Goal: Book appointment/travel/reservation

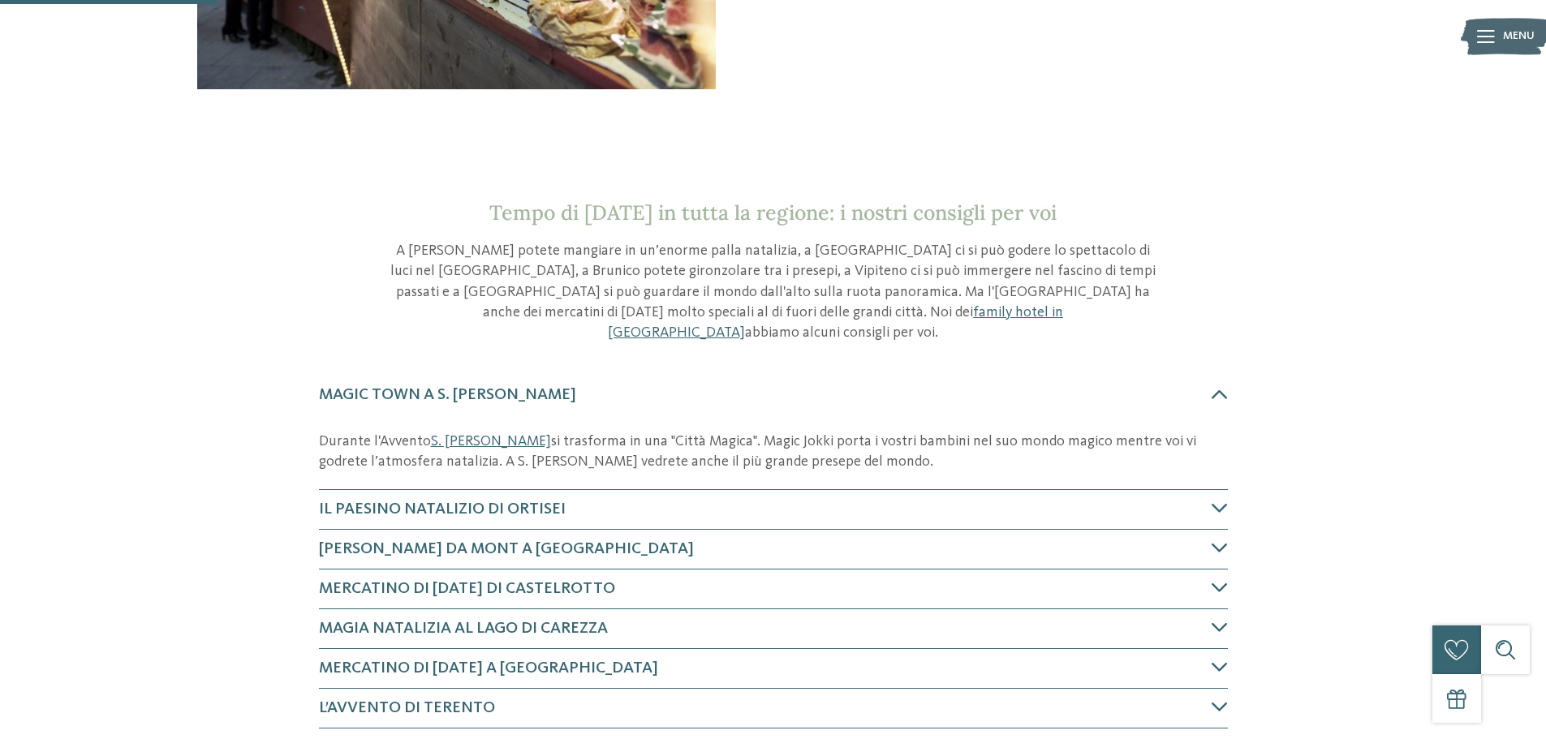
scroll to position [568, 0]
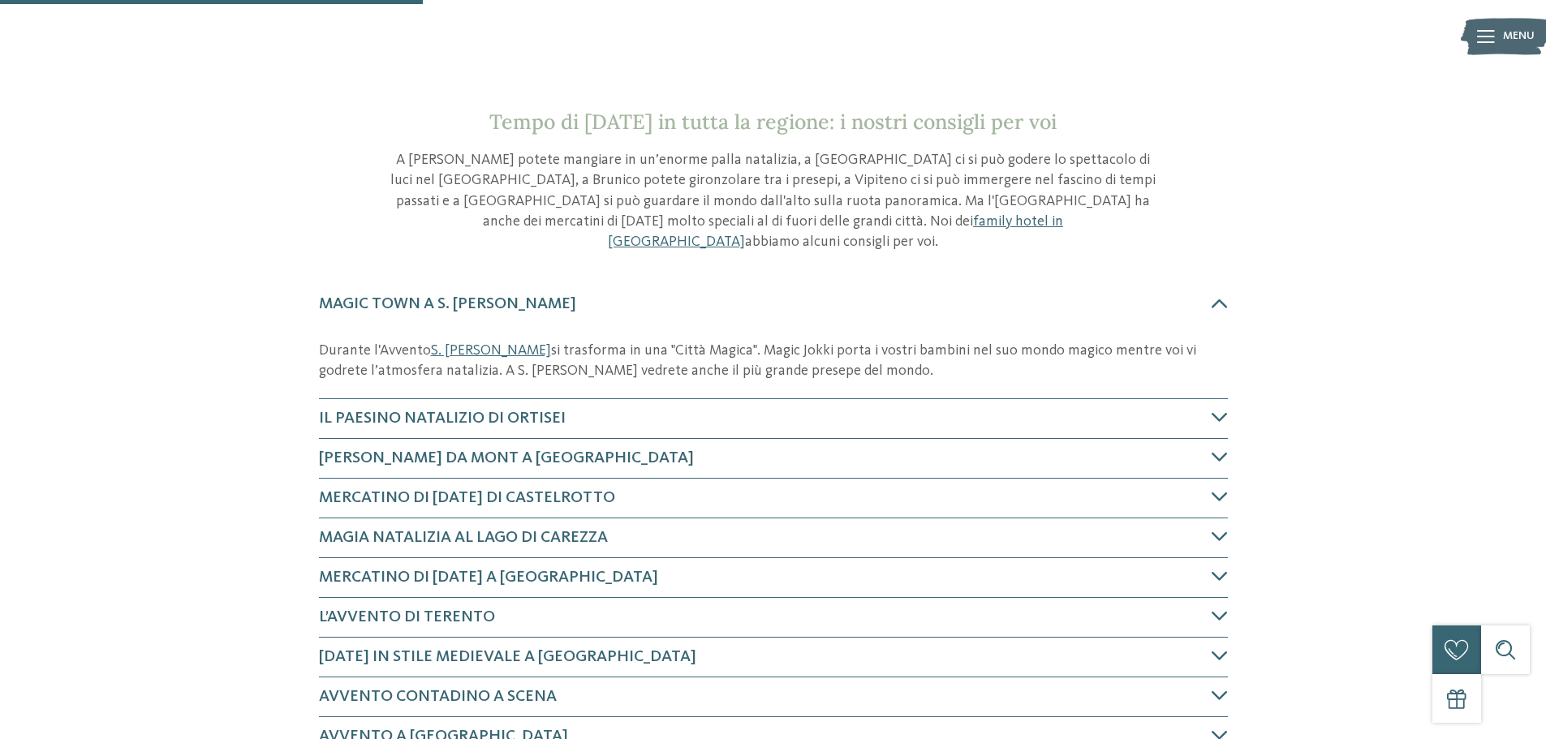
click at [1490, 31] on icon at bounding box center [1486, 36] width 18 height 13
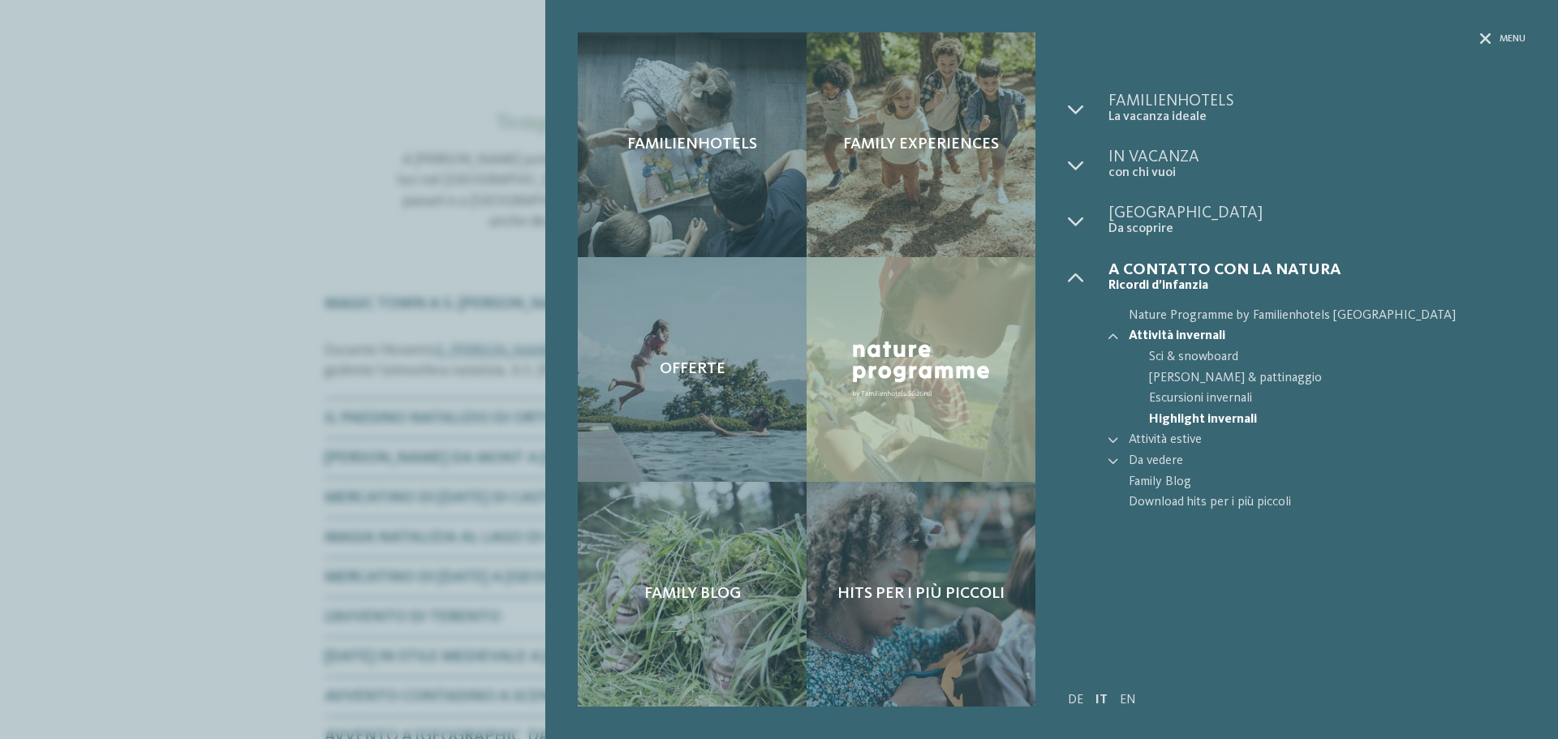
click at [1505, 46] on div "Menu" at bounding box center [1297, 62] width 458 height 61
click at [1481, 36] on icon at bounding box center [1485, 38] width 11 height 11
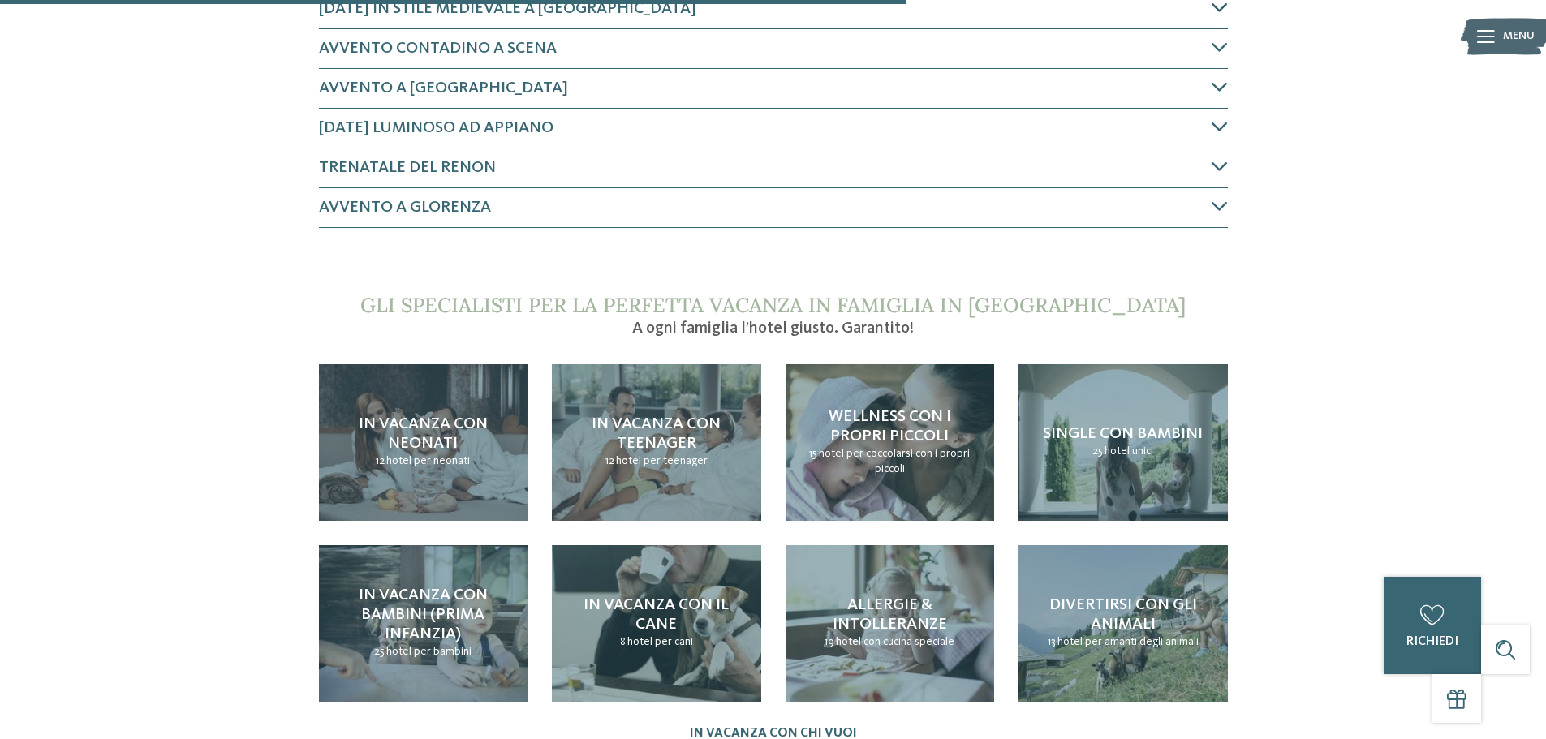
scroll to position [1217, 0]
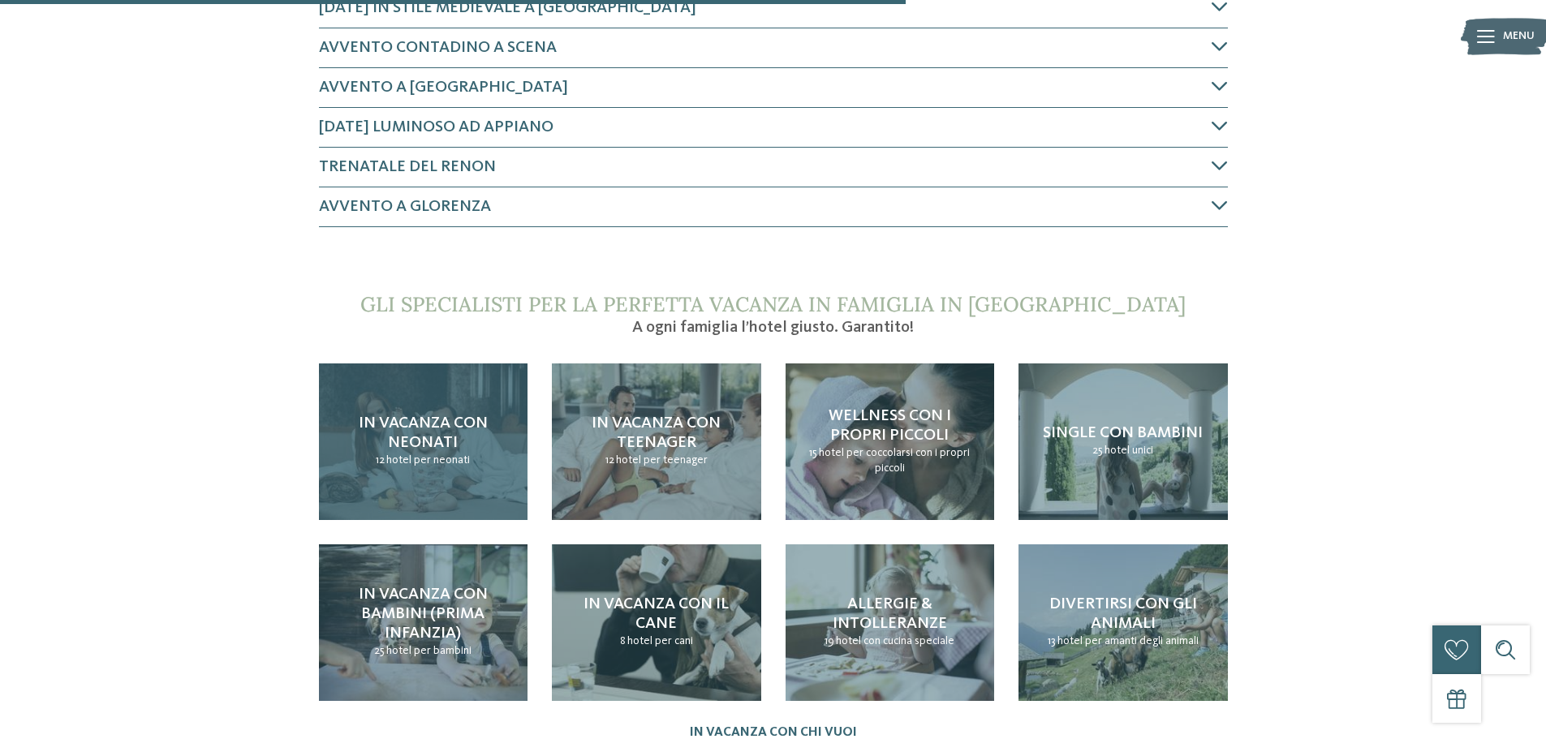
click at [407, 449] on div "In vacanza con neonati 12 hotel per neonati" at bounding box center [423, 441] width 209 height 157
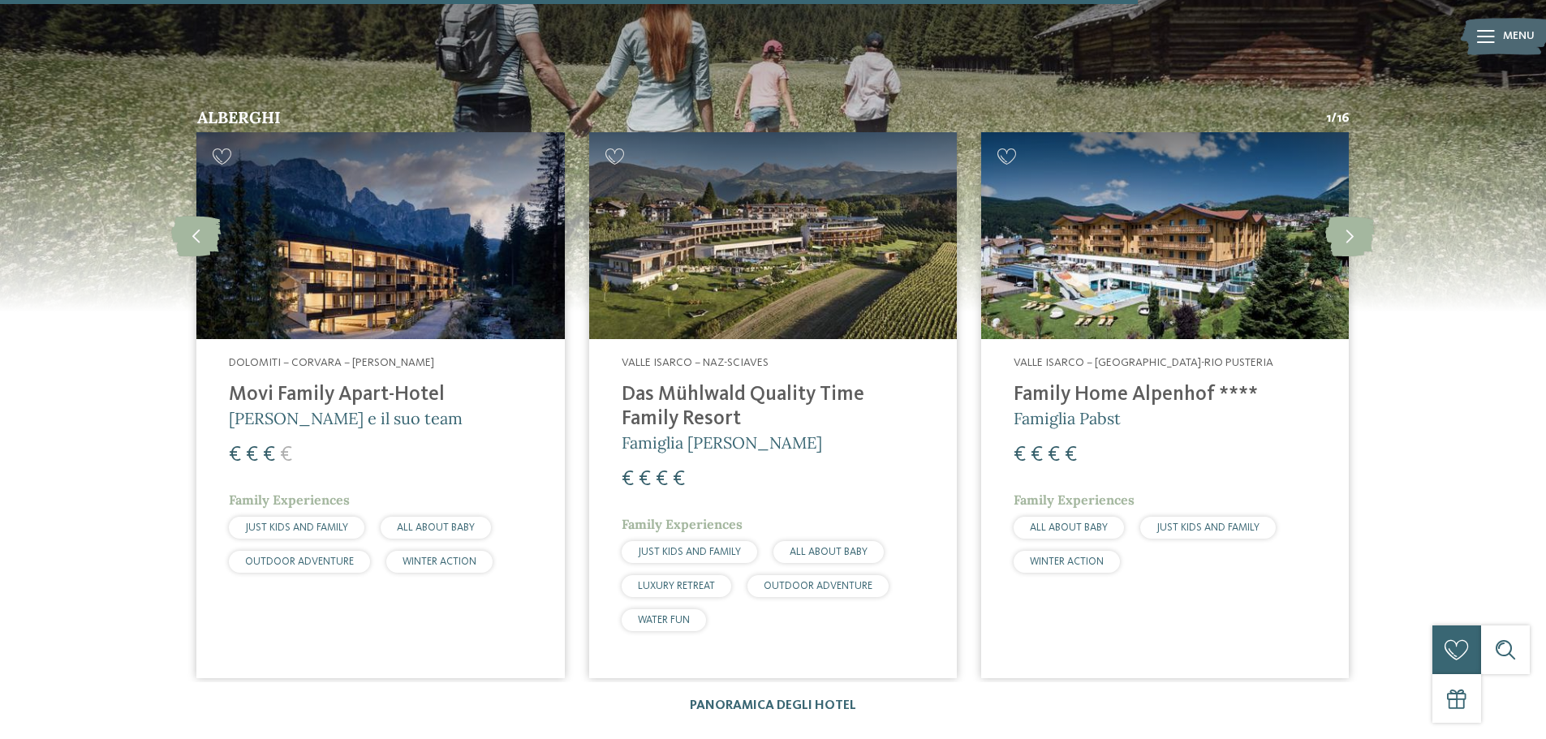
scroll to position [2677, 0]
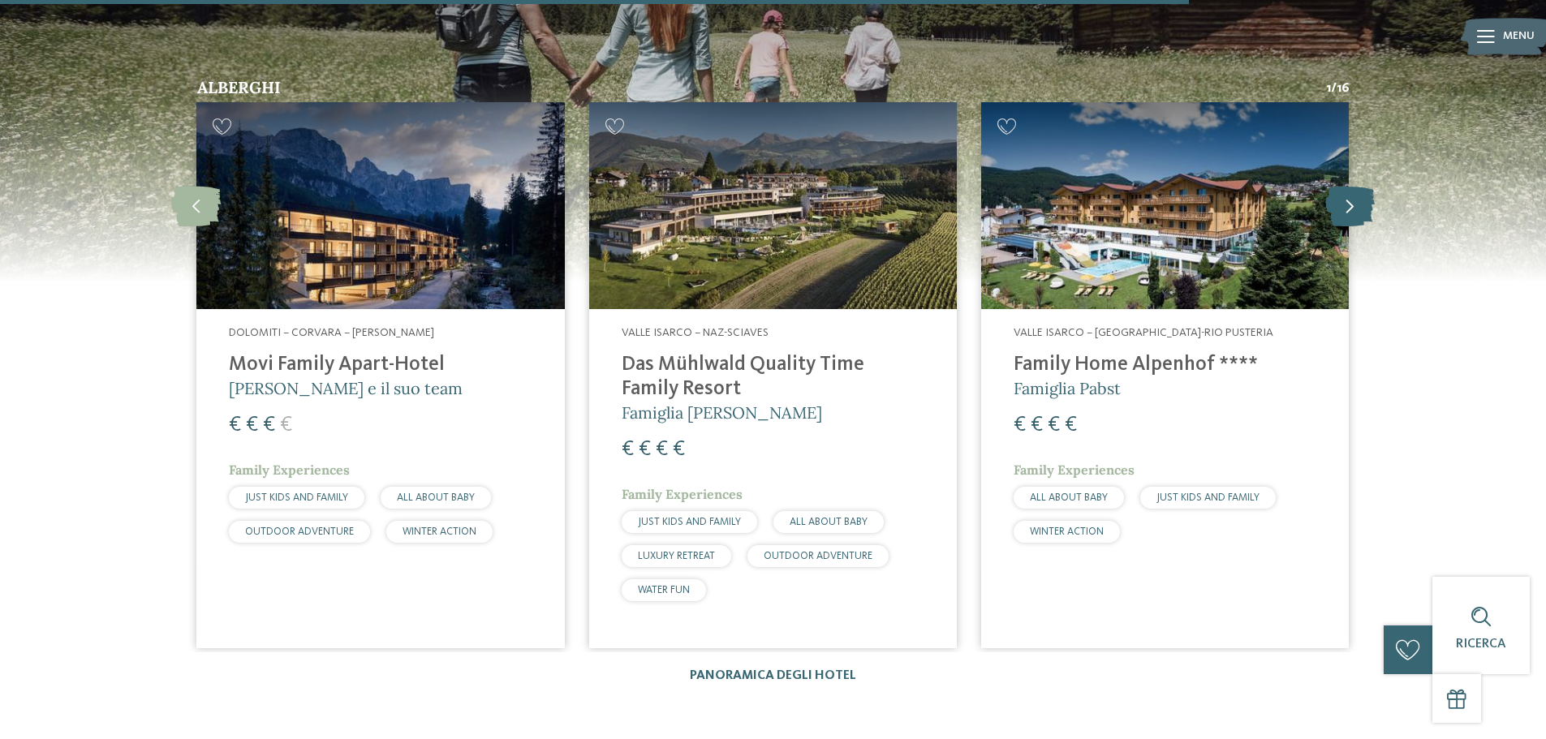
click at [1356, 185] on icon at bounding box center [1349, 205] width 49 height 41
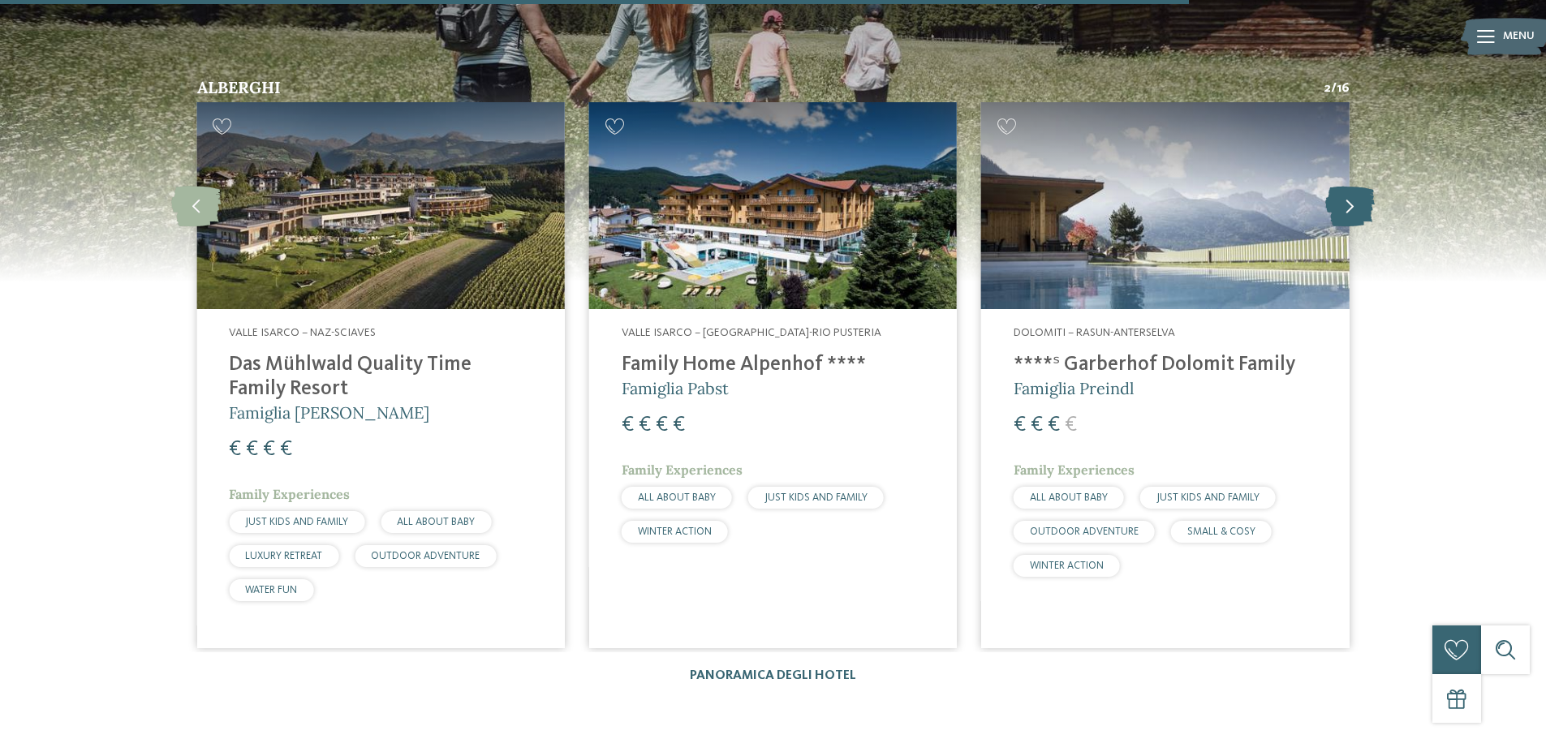
click at [1356, 185] on icon at bounding box center [1349, 205] width 49 height 41
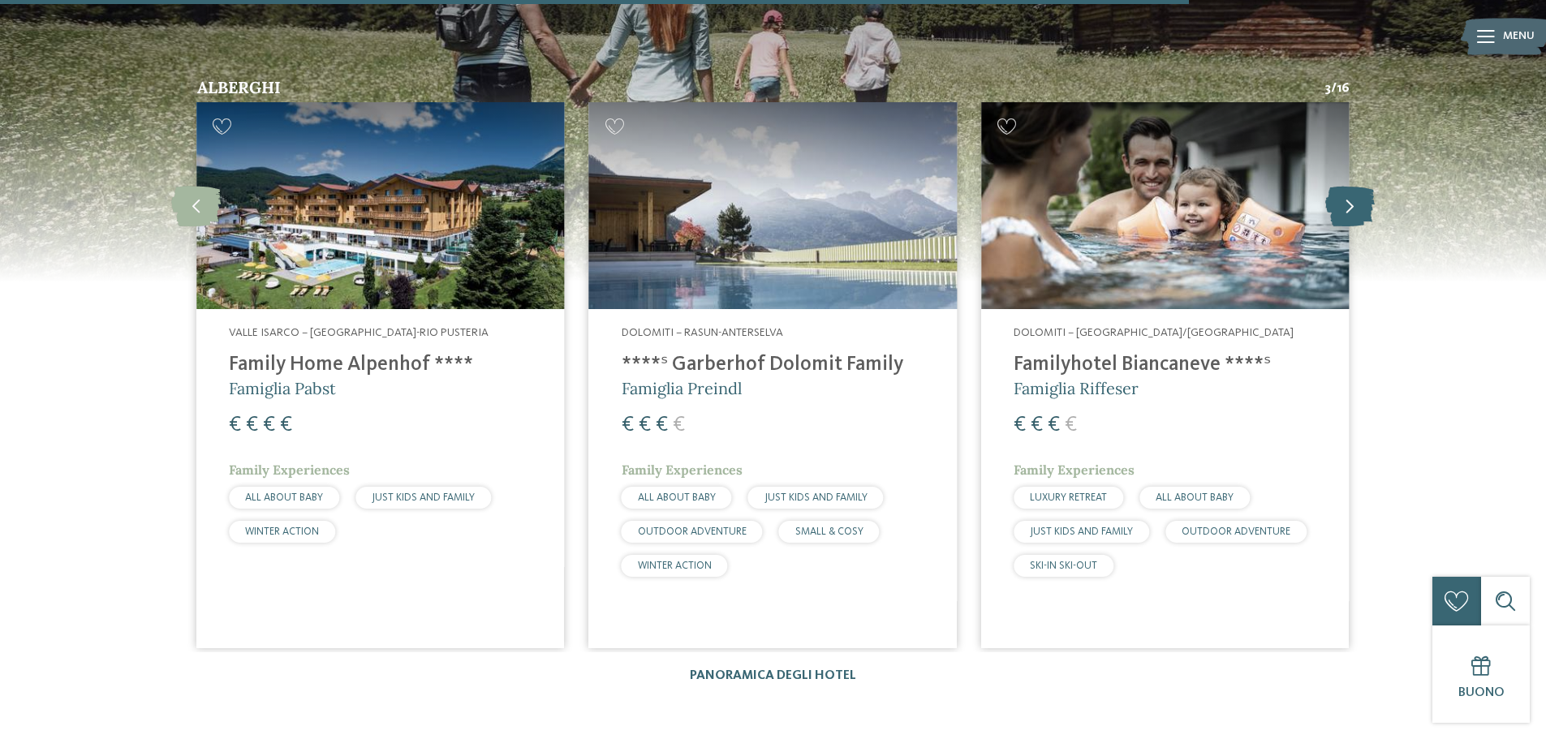
click at [1356, 185] on icon at bounding box center [1349, 205] width 49 height 41
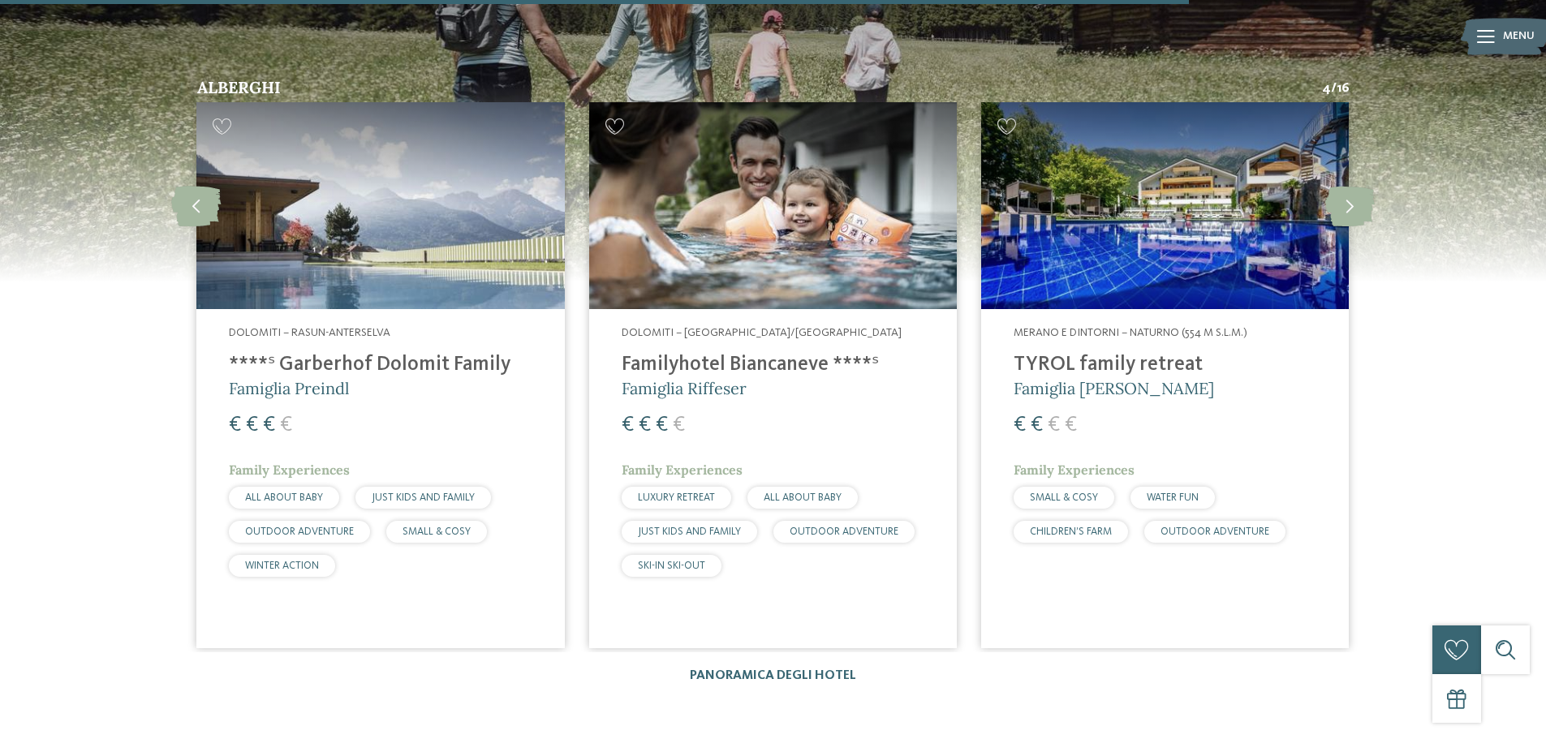
click at [1128, 353] on h4 "TYROL family retreat" at bounding box center [1164, 365] width 303 height 24
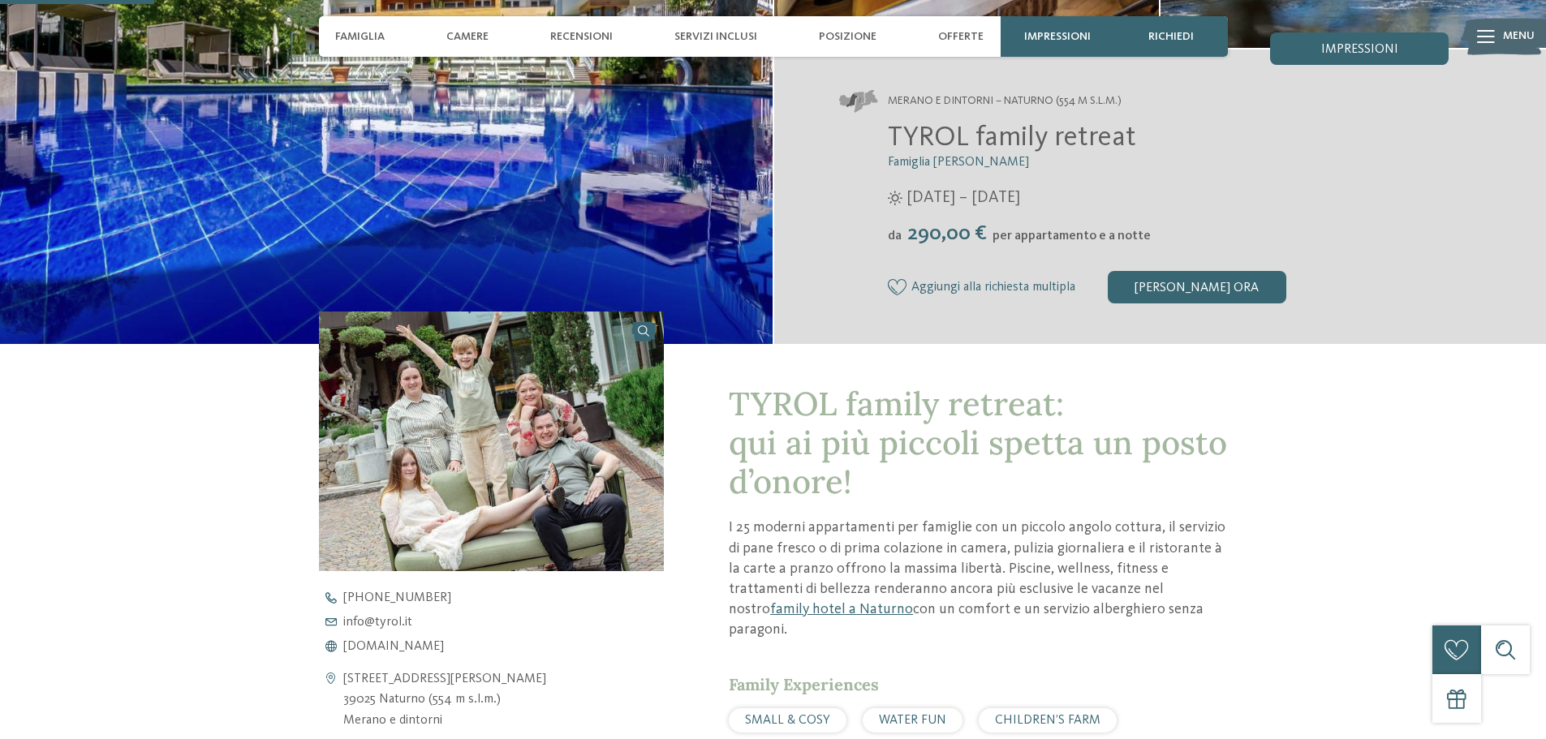
scroll to position [568, 0]
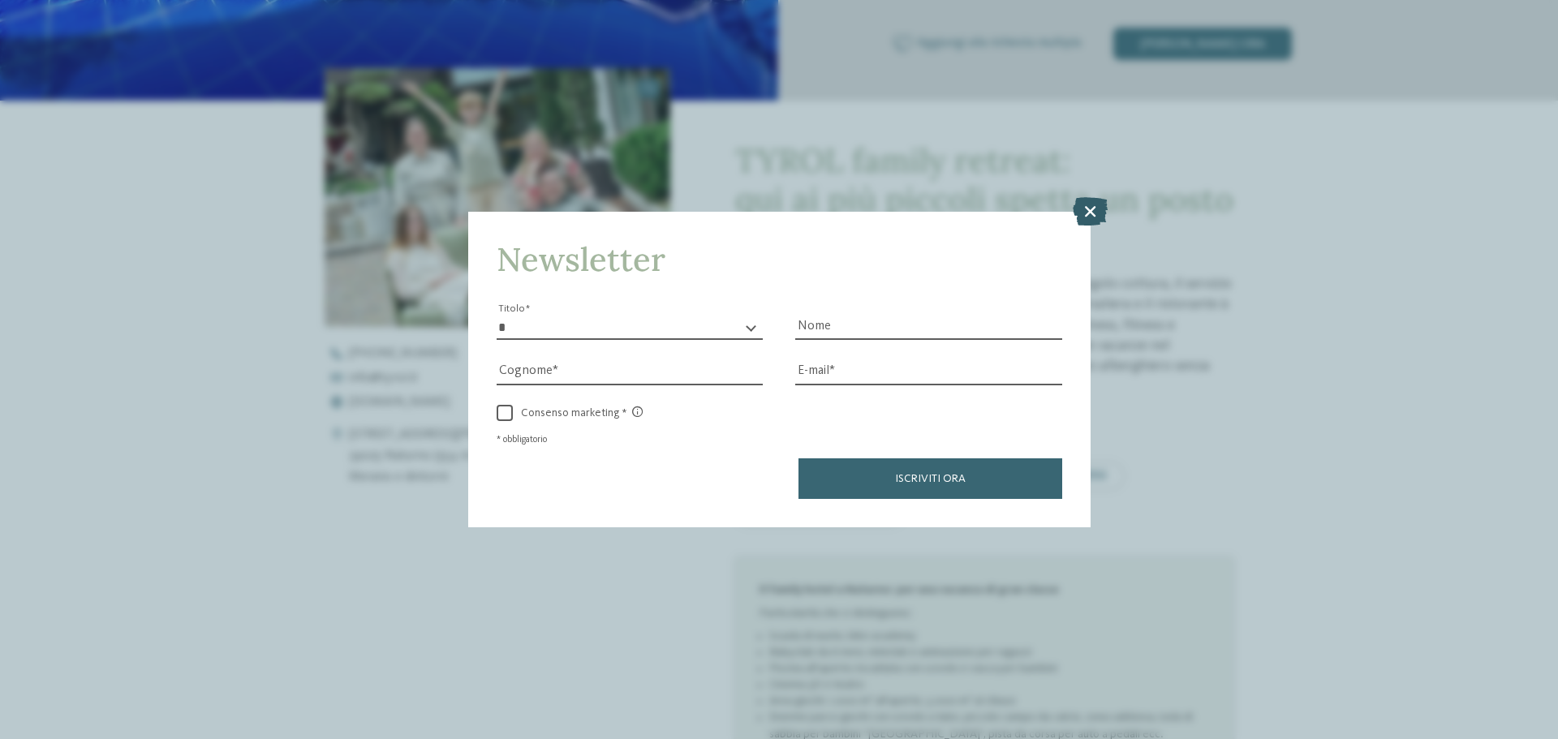
click at [1089, 216] on icon at bounding box center [1090, 211] width 35 height 28
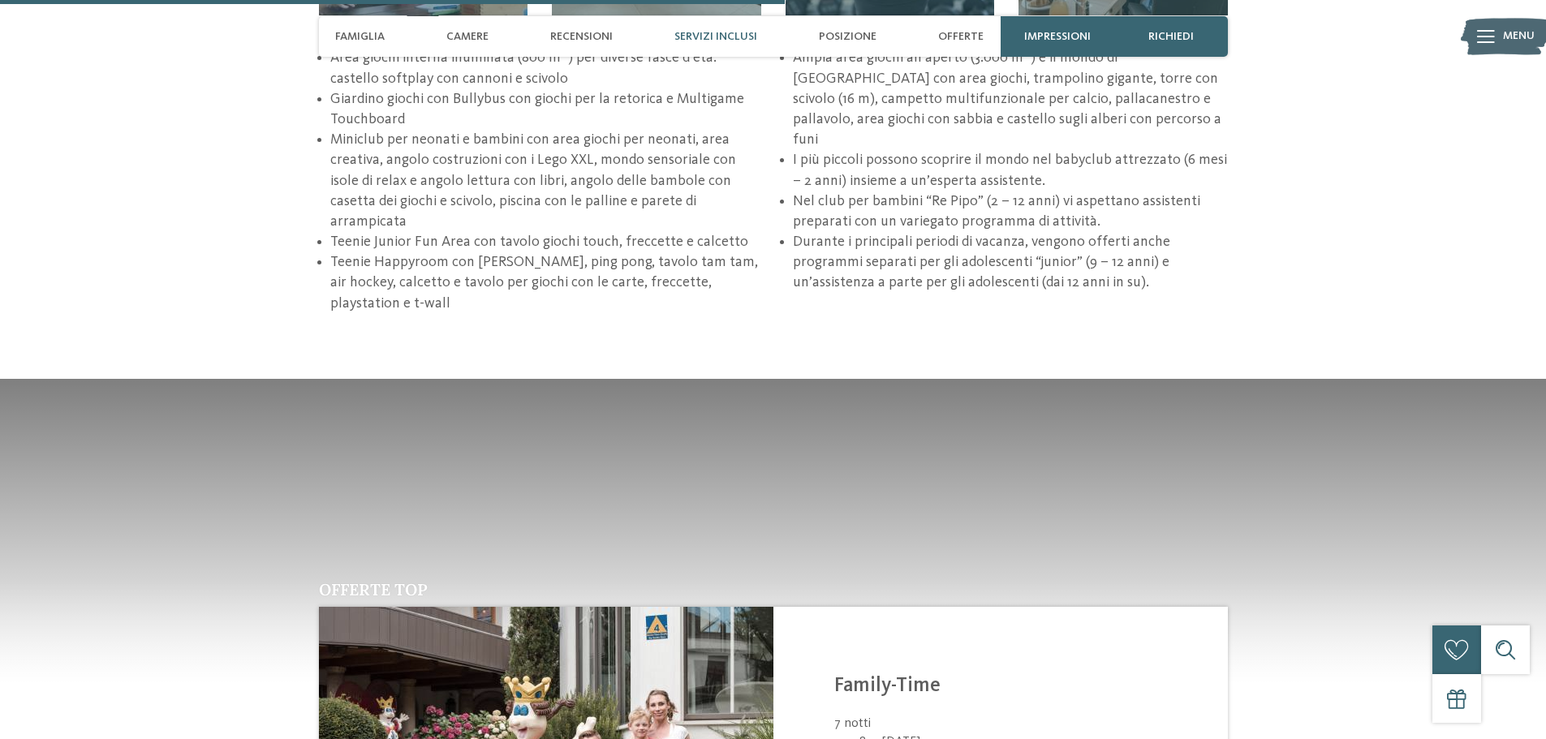
scroll to position [2353, 0]
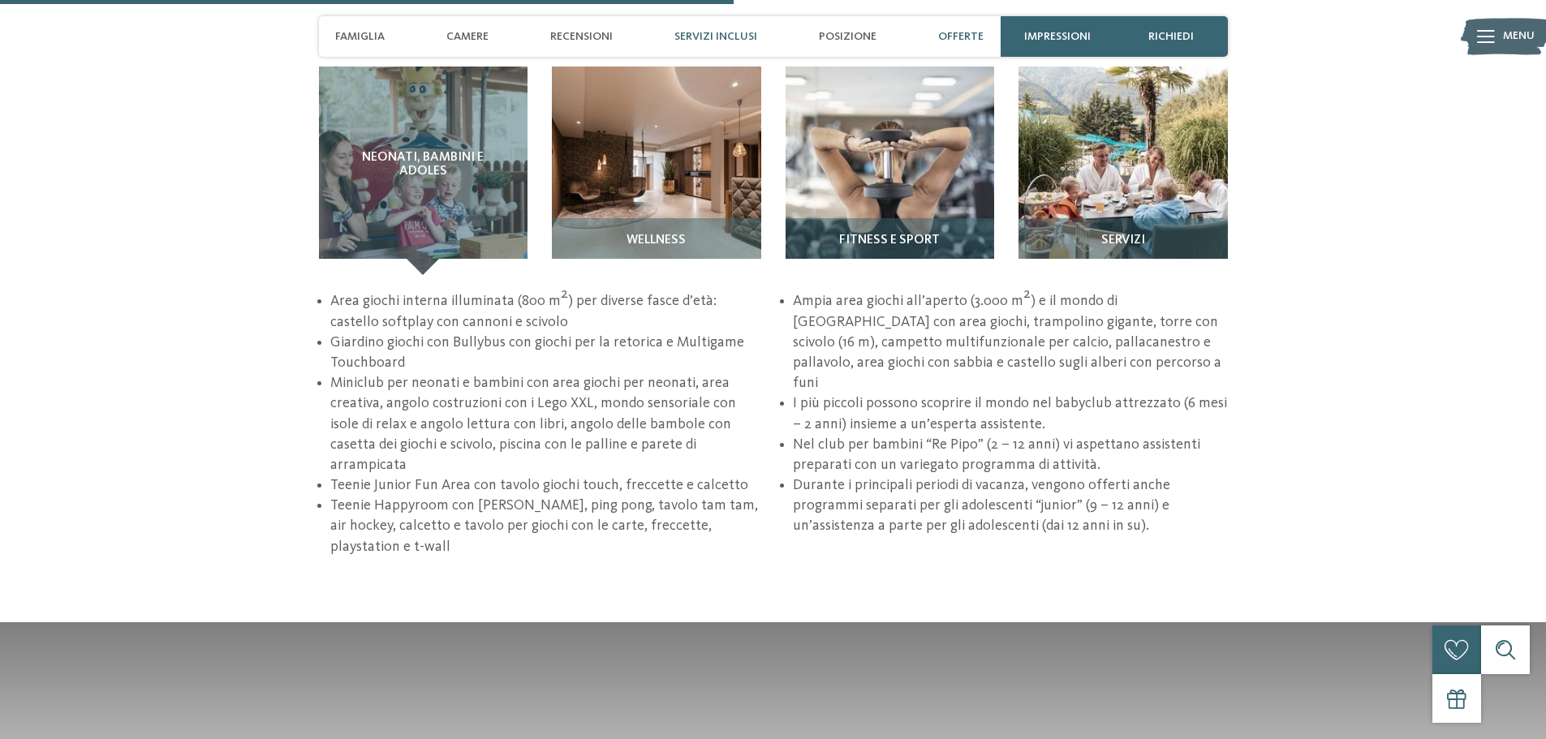
click at [950, 36] on span "Offerte" at bounding box center [960, 37] width 45 height 14
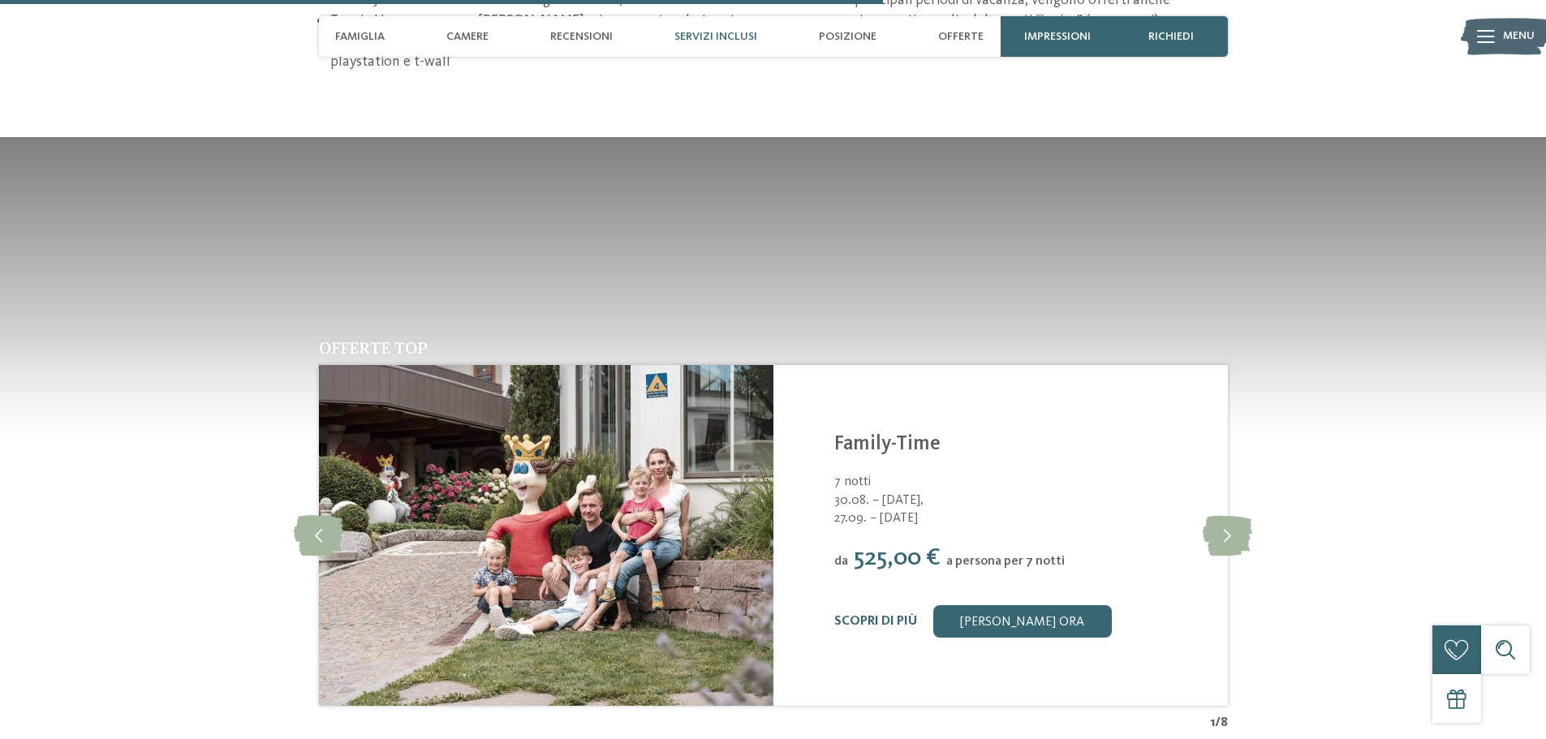
scroll to position [2824, 0]
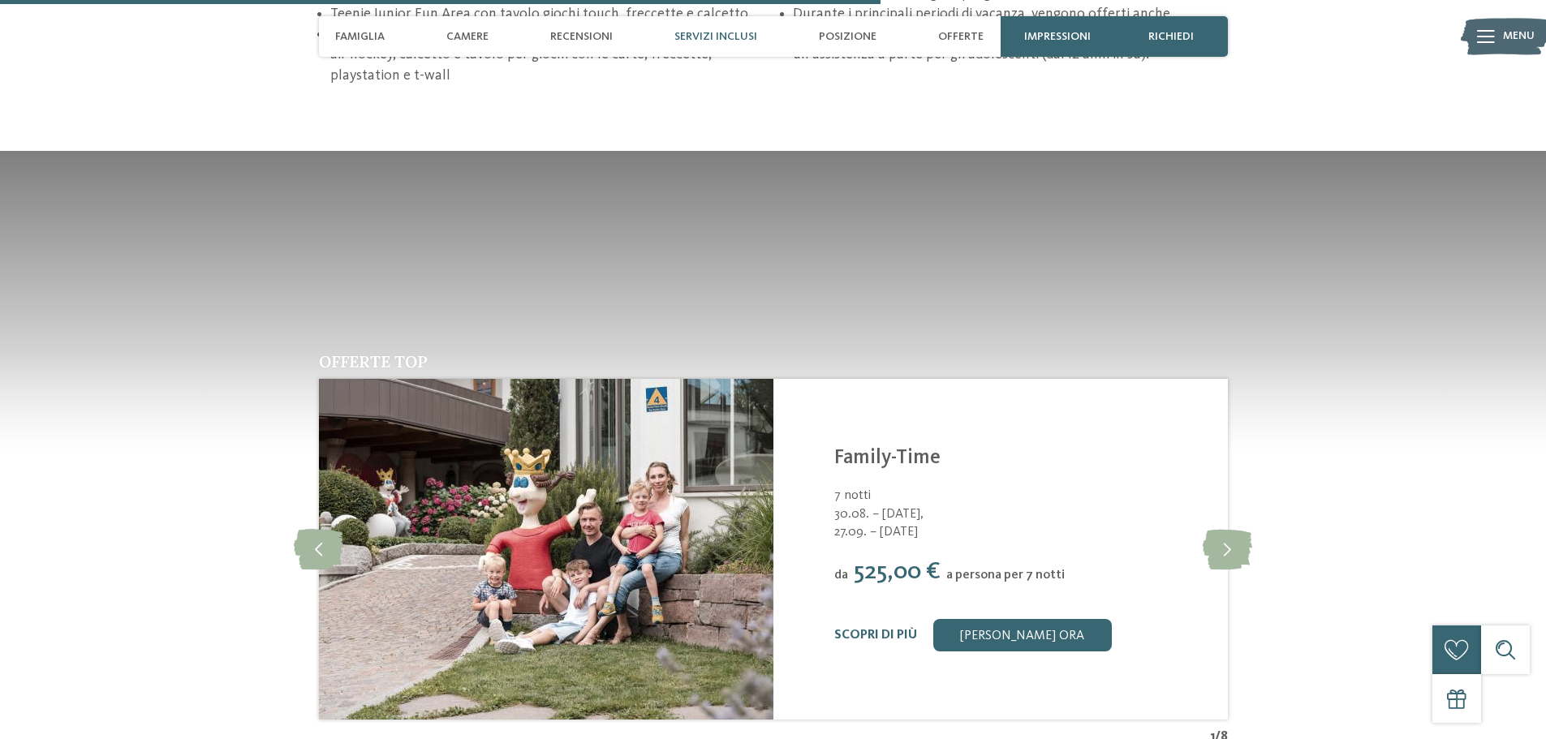
click at [685, 45] on div "Servizi inclusi" at bounding box center [715, 36] width 99 height 41
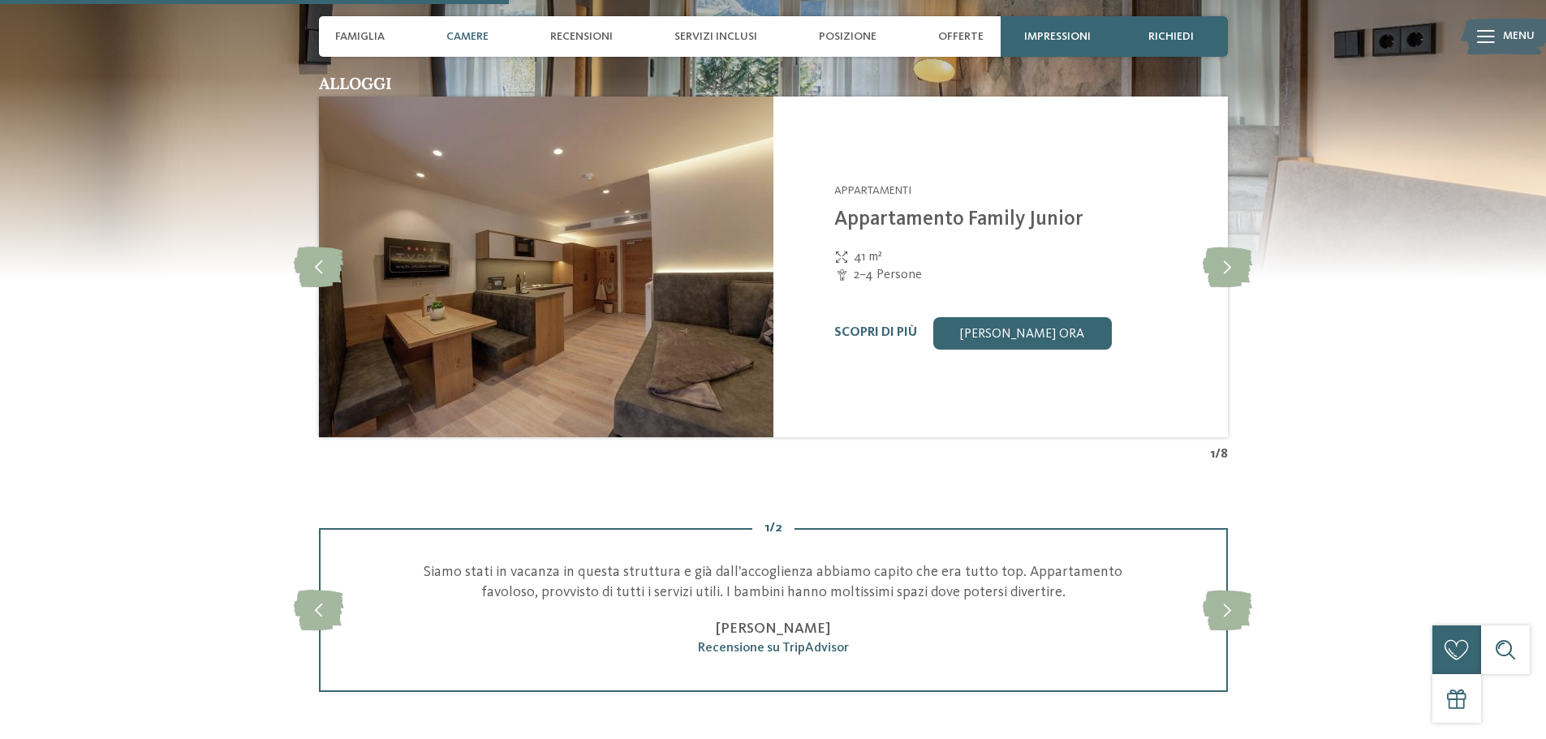
scroll to position [1630, 0]
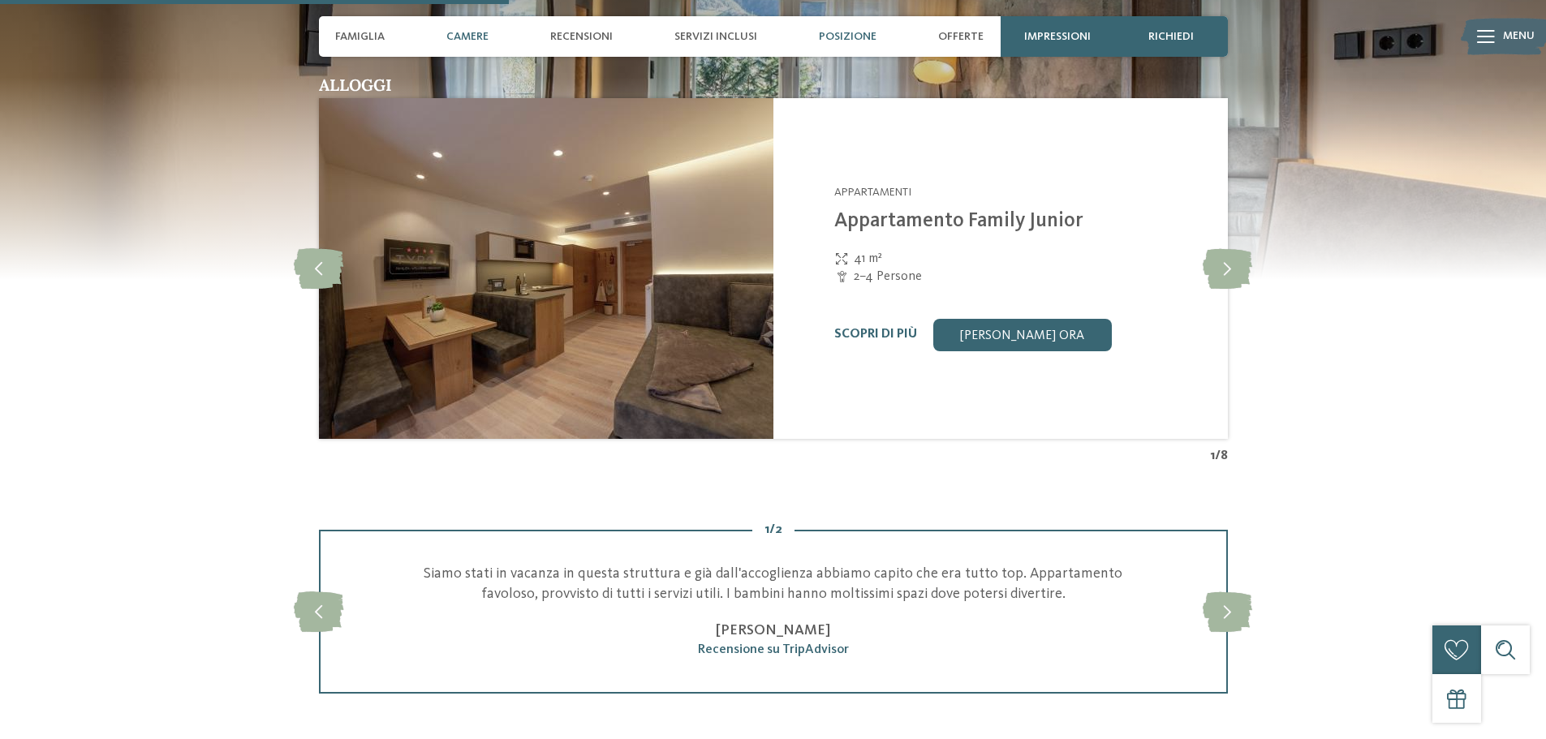
click at [862, 33] on span "Posizione" at bounding box center [848, 37] width 58 height 14
click at [829, 34] on span "Posizione" at bounding box center [848, 37] width 58 height 14
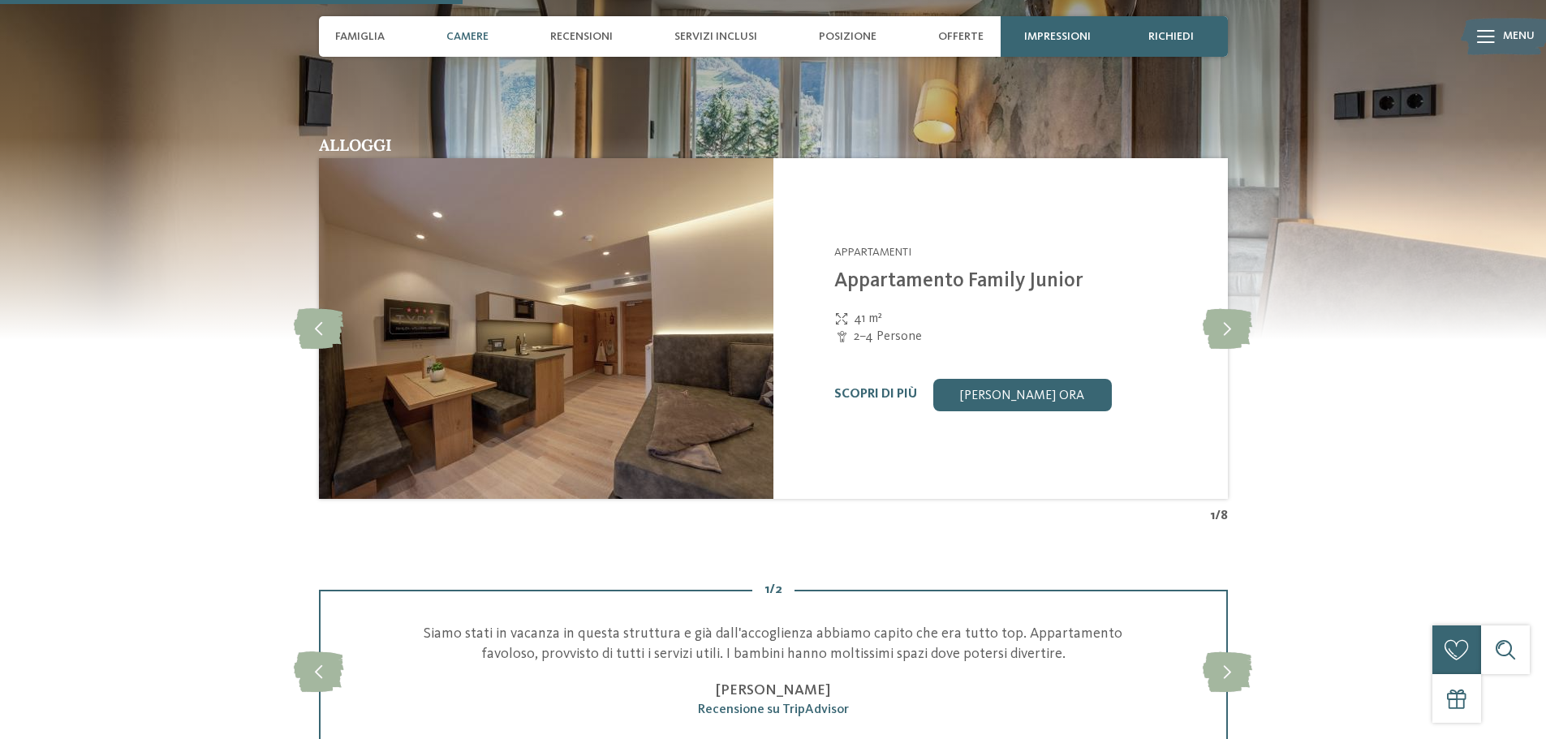
scroll to position [1468, 0]
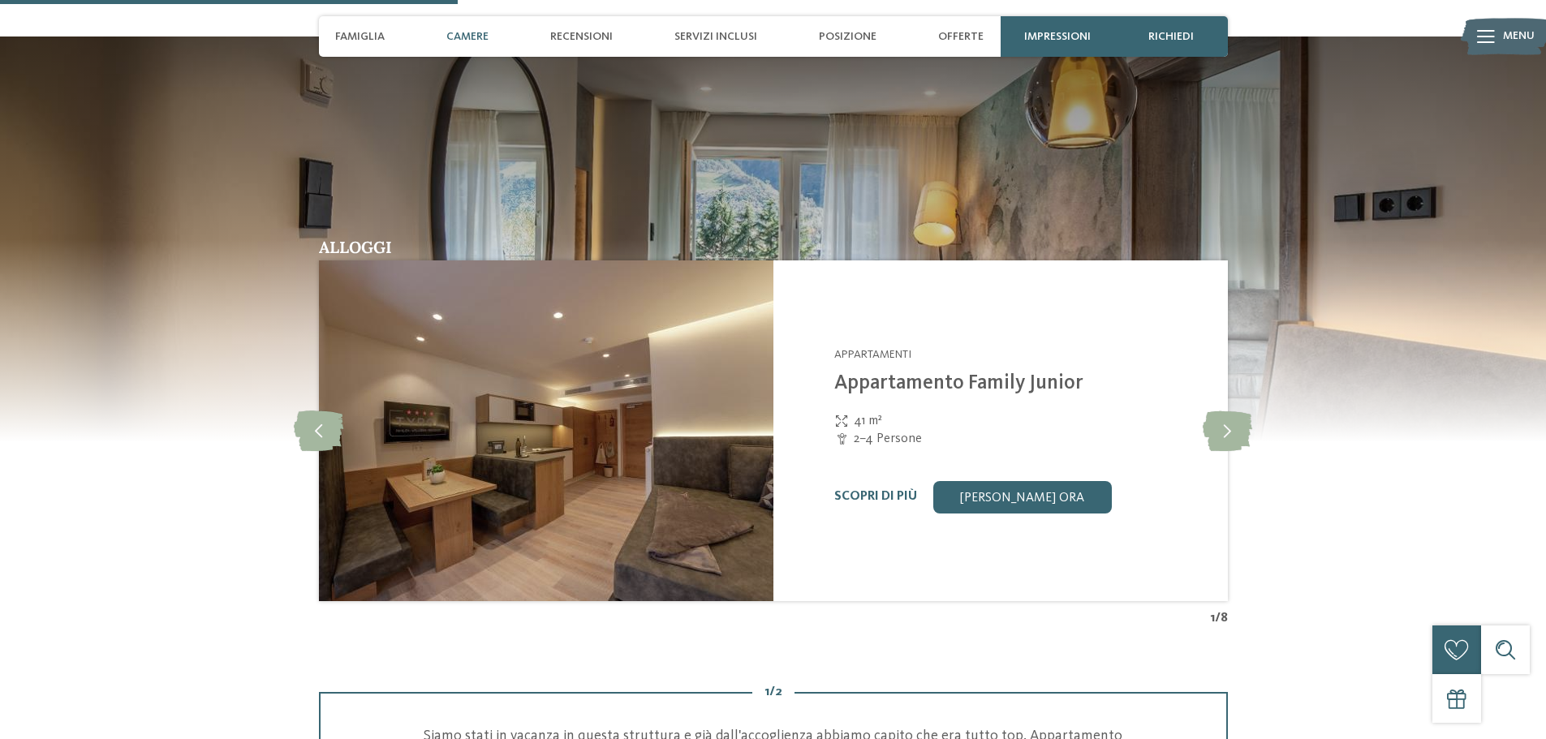
click at [479, 40] on span "Camere" at bounding box center [467, 37] width 42 height 14
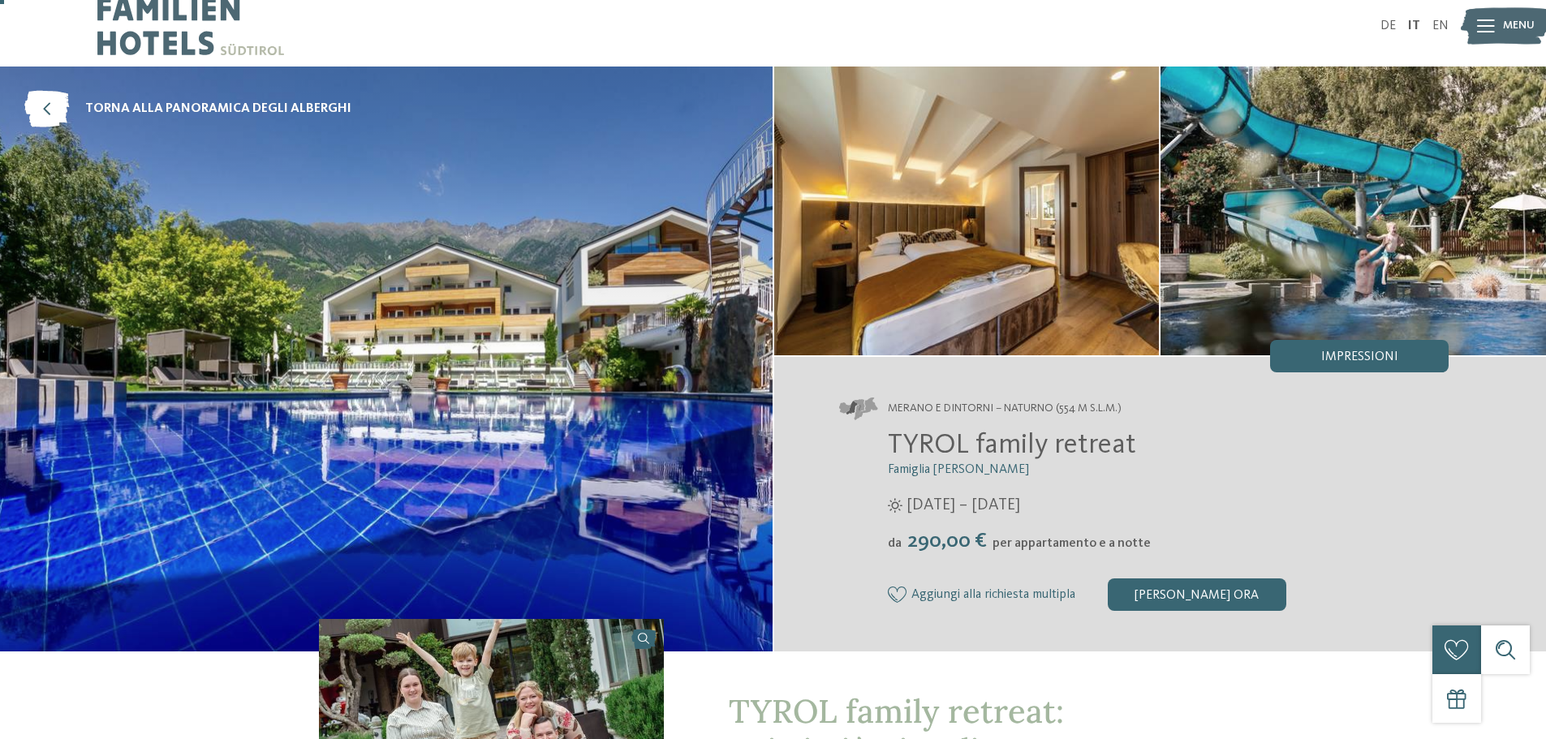
scroll to position [0, 0]
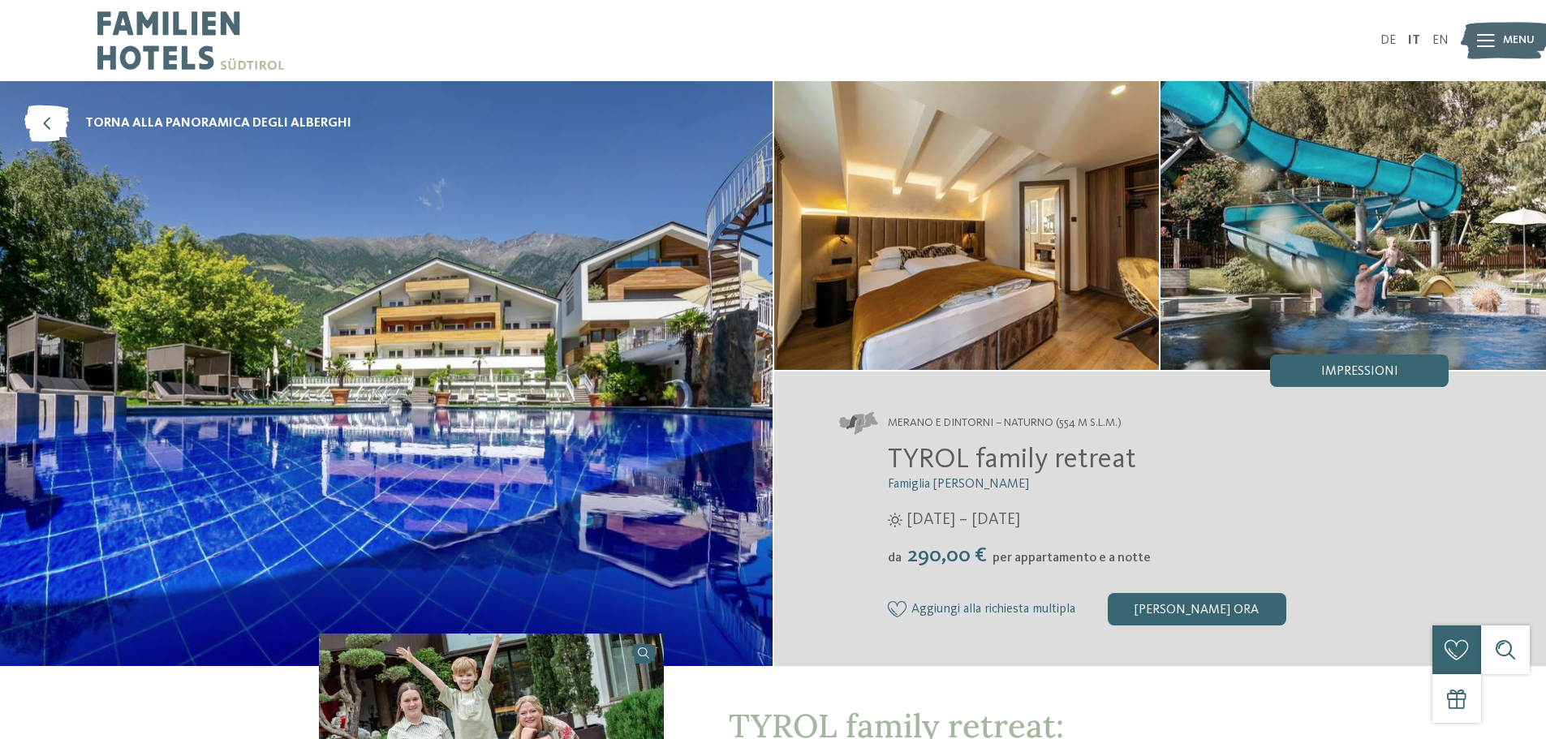
click at [1511, 44] on span "Menu" at bounding box center [1519, 40] width 32 height 16
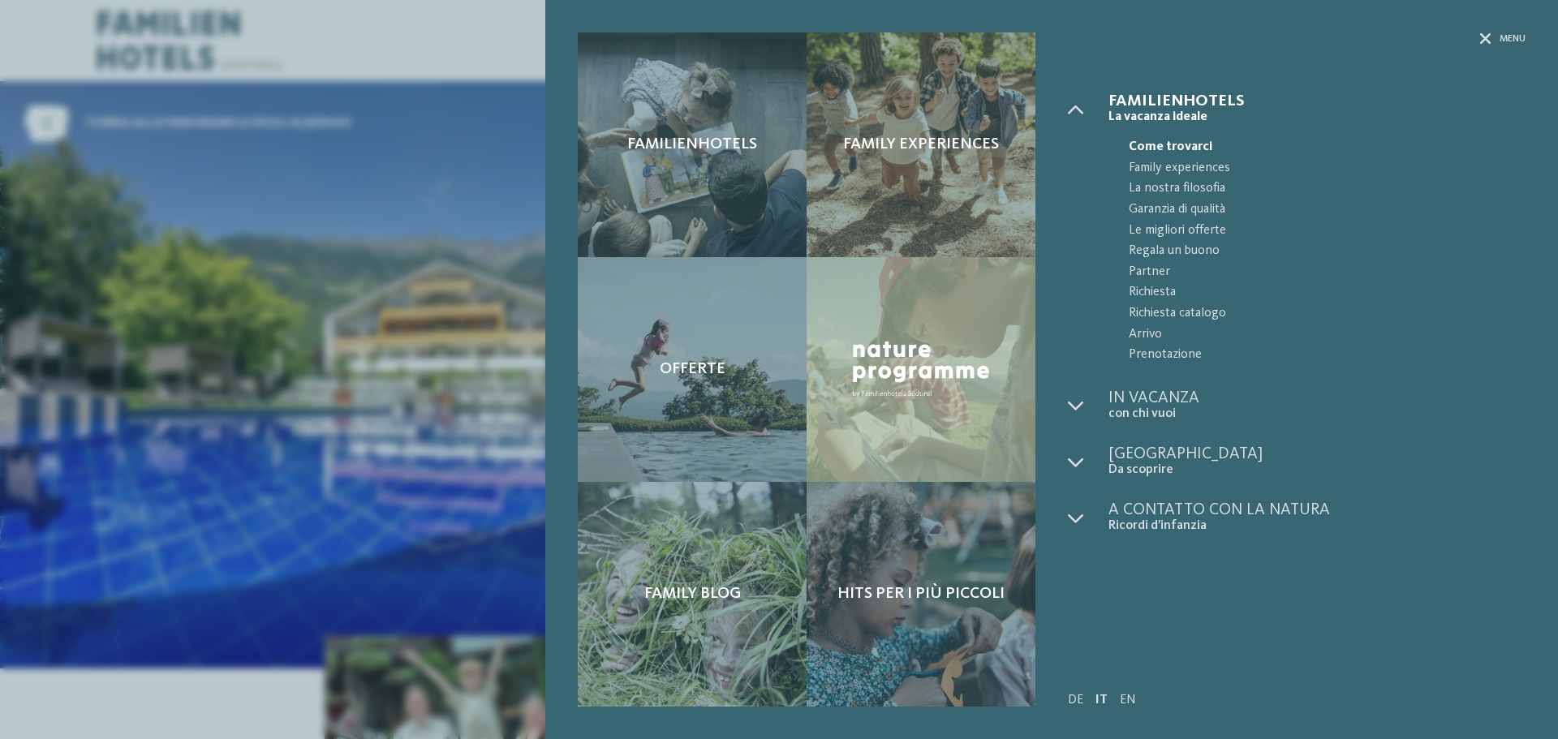
click at [1511, 44] on span "Menu" at bounding box center [1512, 39] width 26 height 14
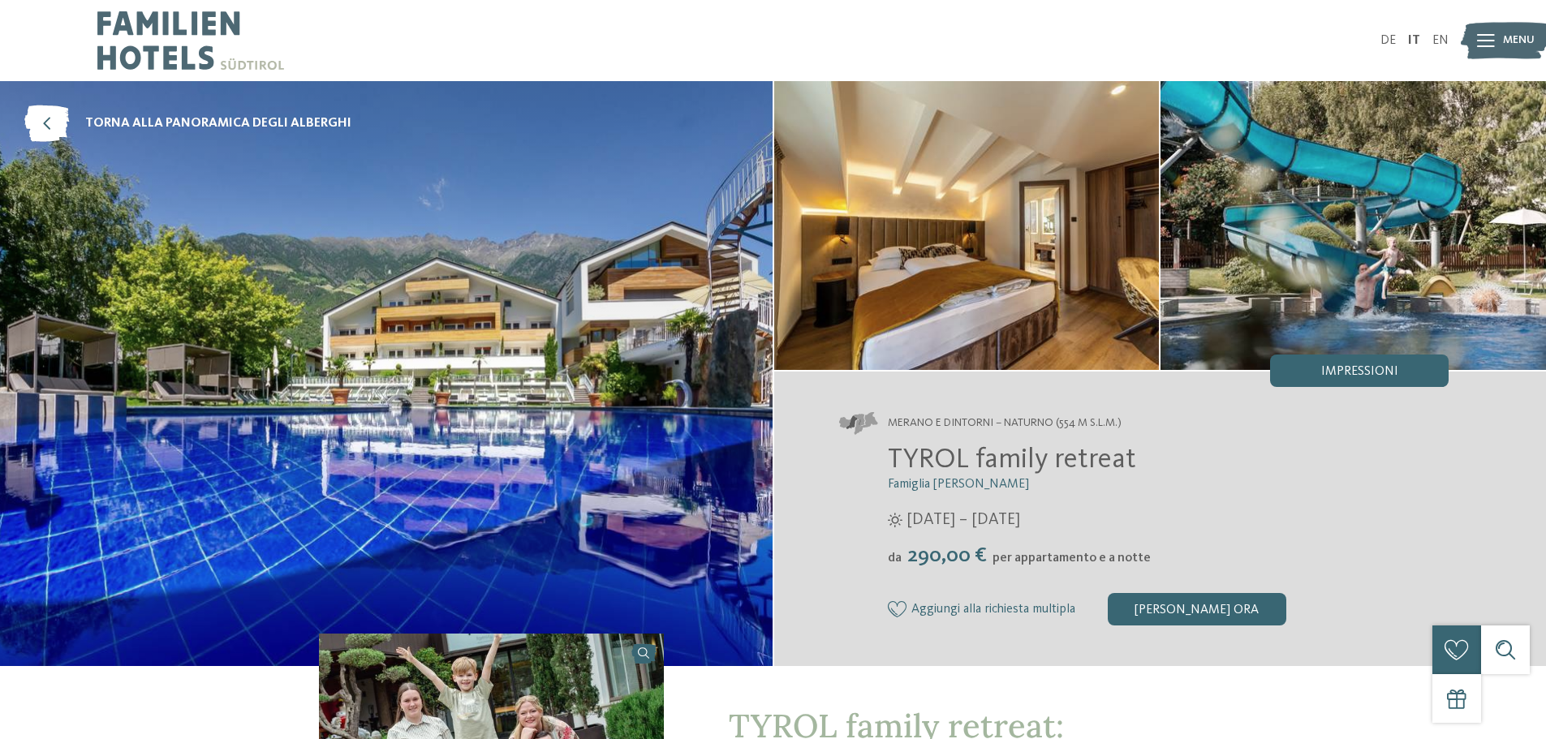
click at [1481, 46] on icon at bounding box center [1486, 40] width 18 height 13
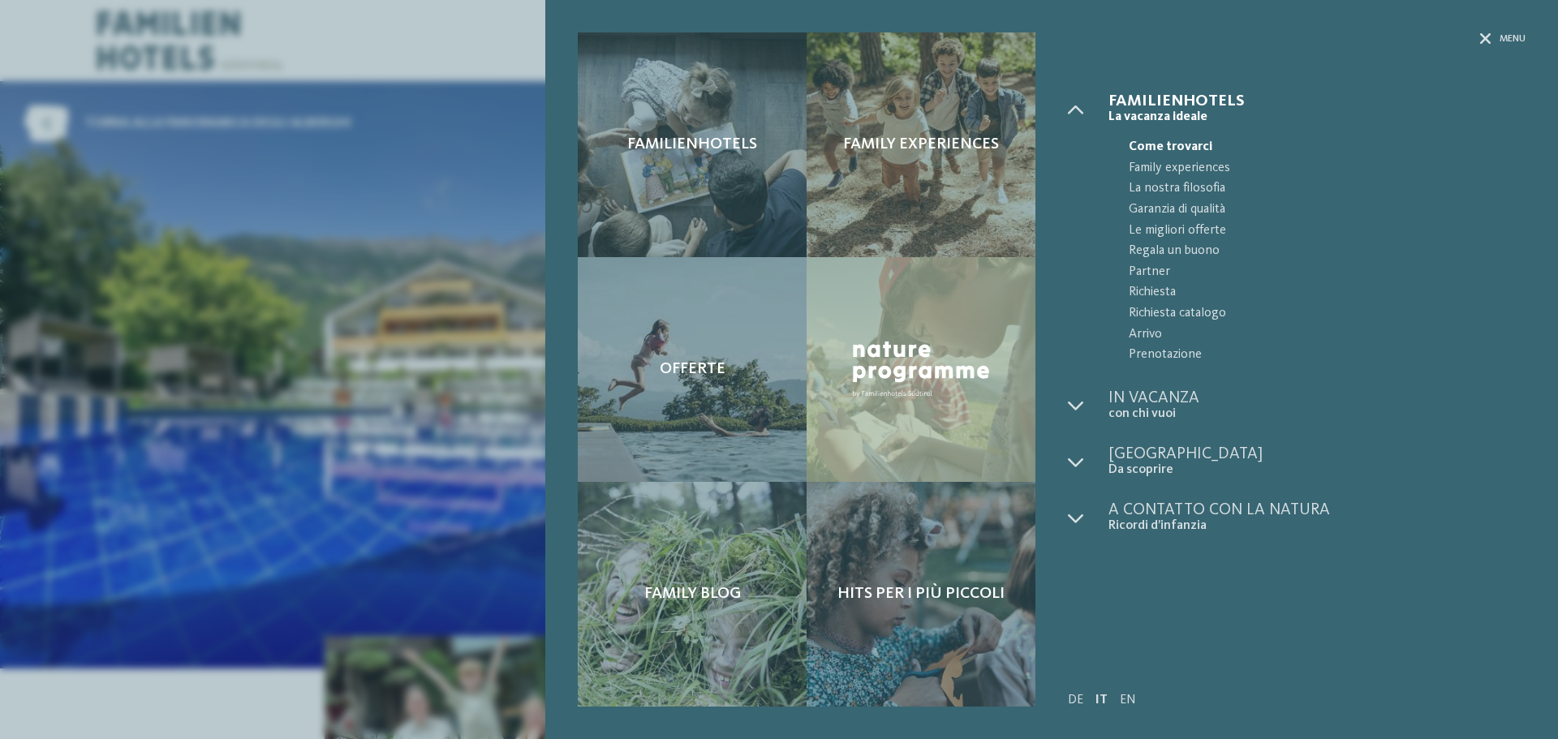
click at [1481, 46] on div "Menu" at bounding box center [1297, 62] width 458 height 61
click at [1490, 35] on icon at bounding box center [1485, 38] width 11 height 11
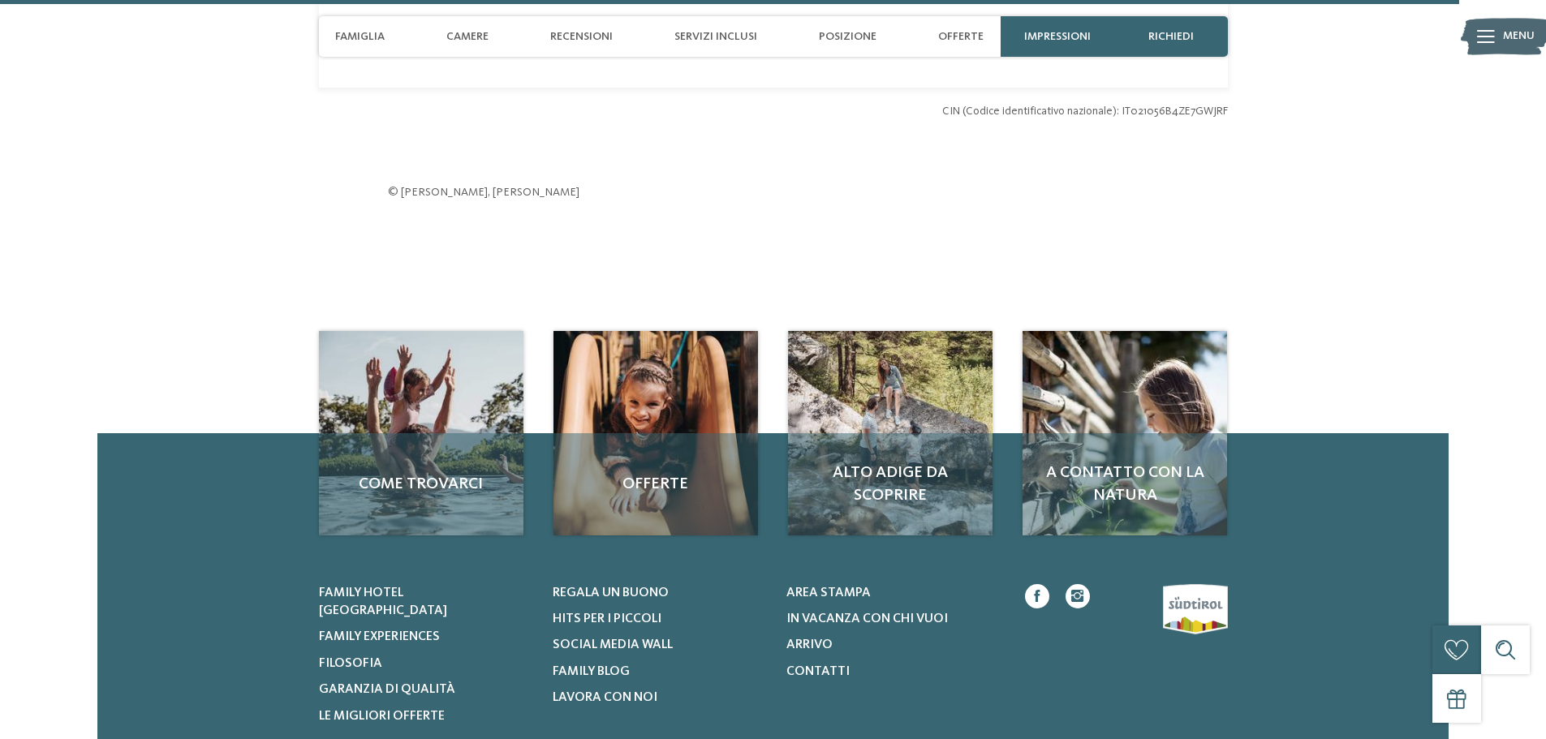
scroll to position [4706, 0]
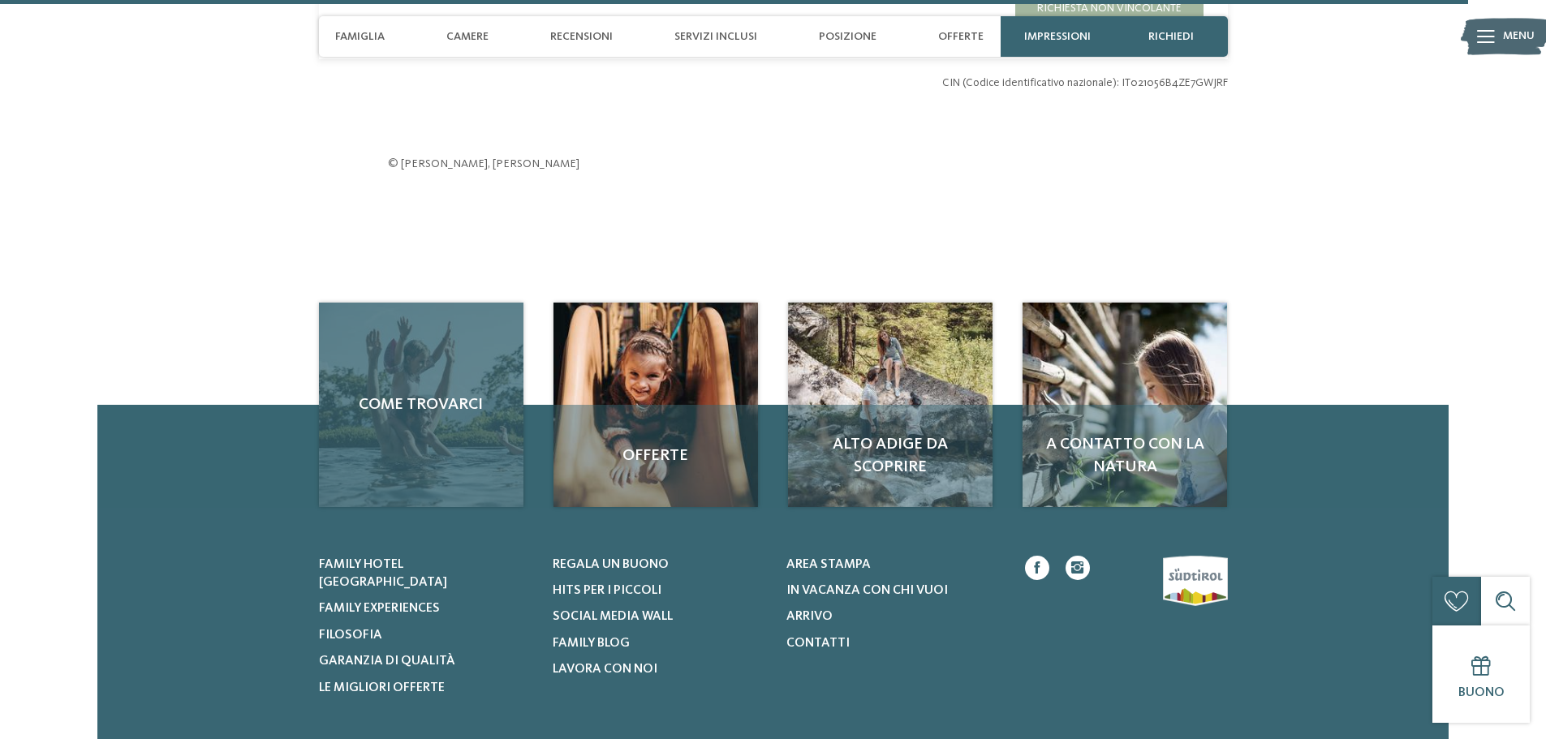
click at [420, 380] on div "Come trovarci" at bounding box center [421, 405] width 204 height 204
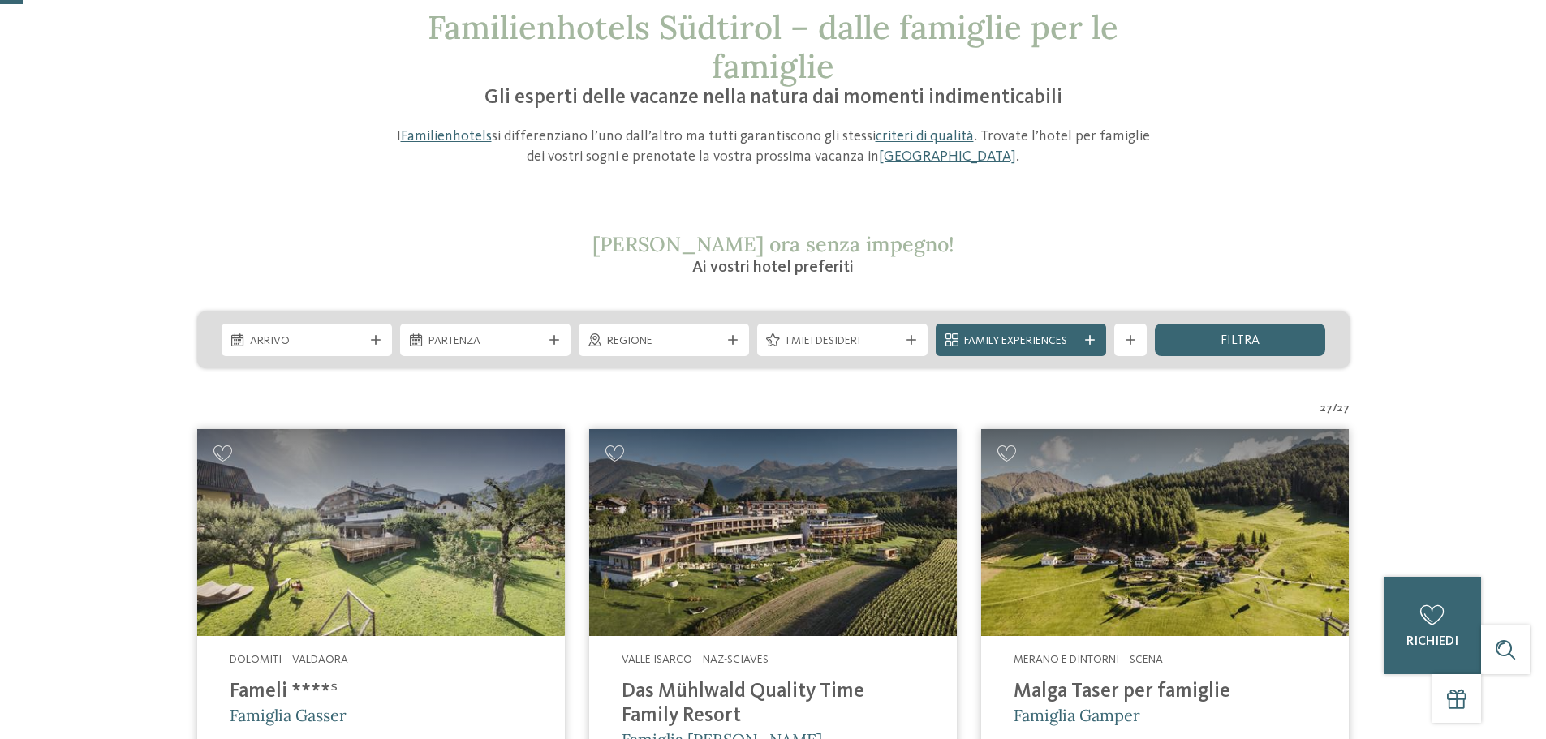
scroll to position [81, 0]
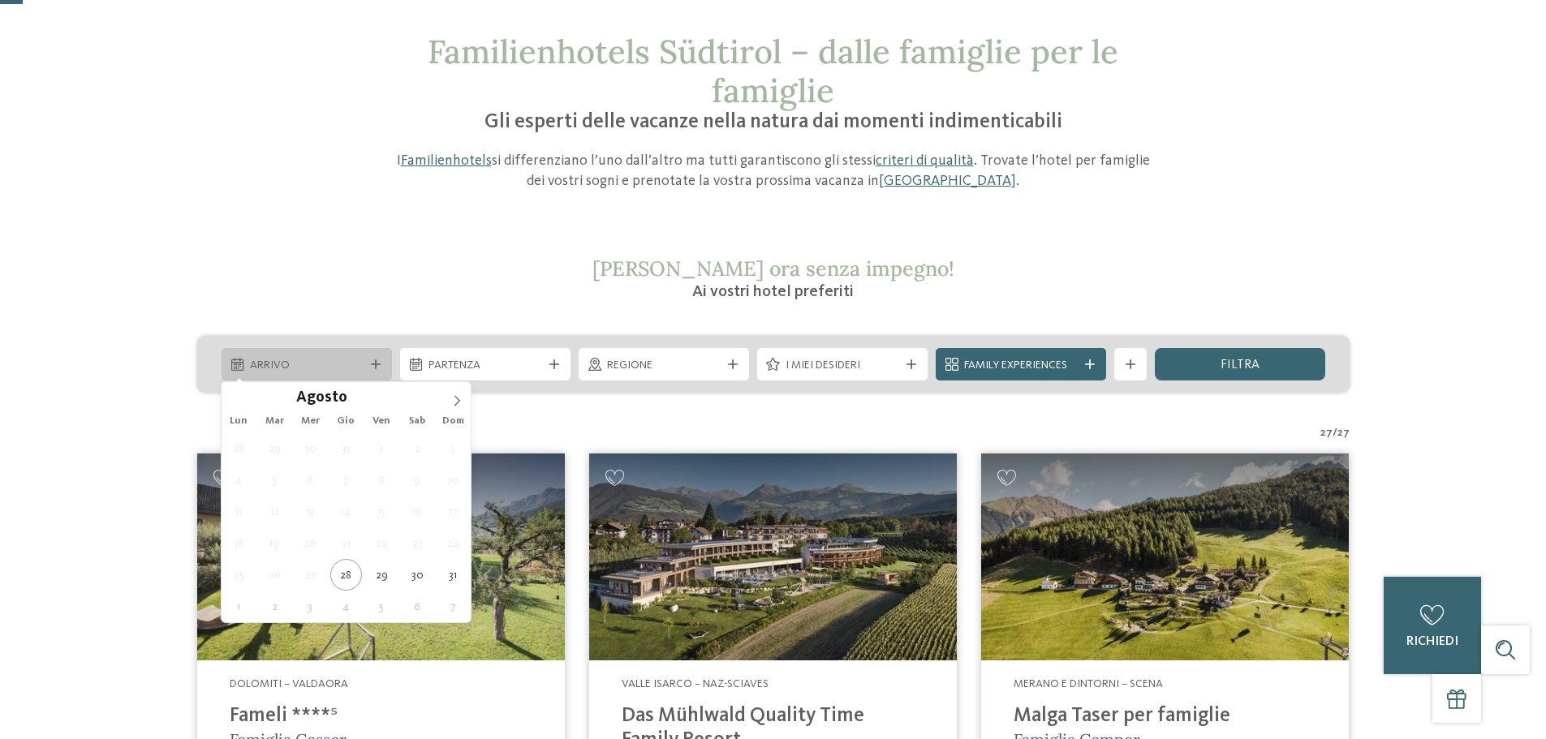
click at [383, 369] on div at bounding box center [376, 364] width 16 height 10
click at [449, 402] on span at bounding box center [457, 396] width 28 height 28
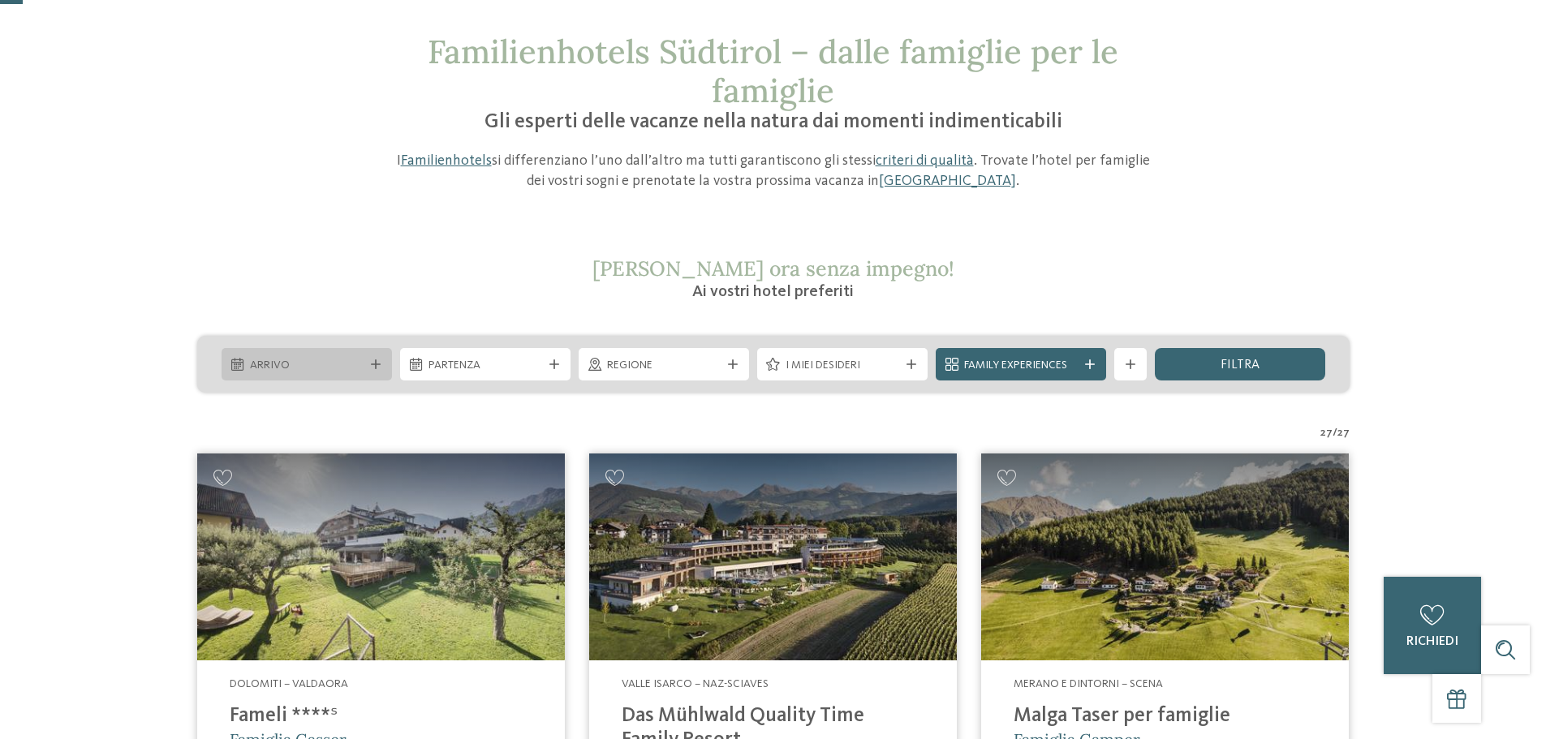
click at [372, 374] on div "Arrivo" at bounding box center [306, 364] width 170 height 32
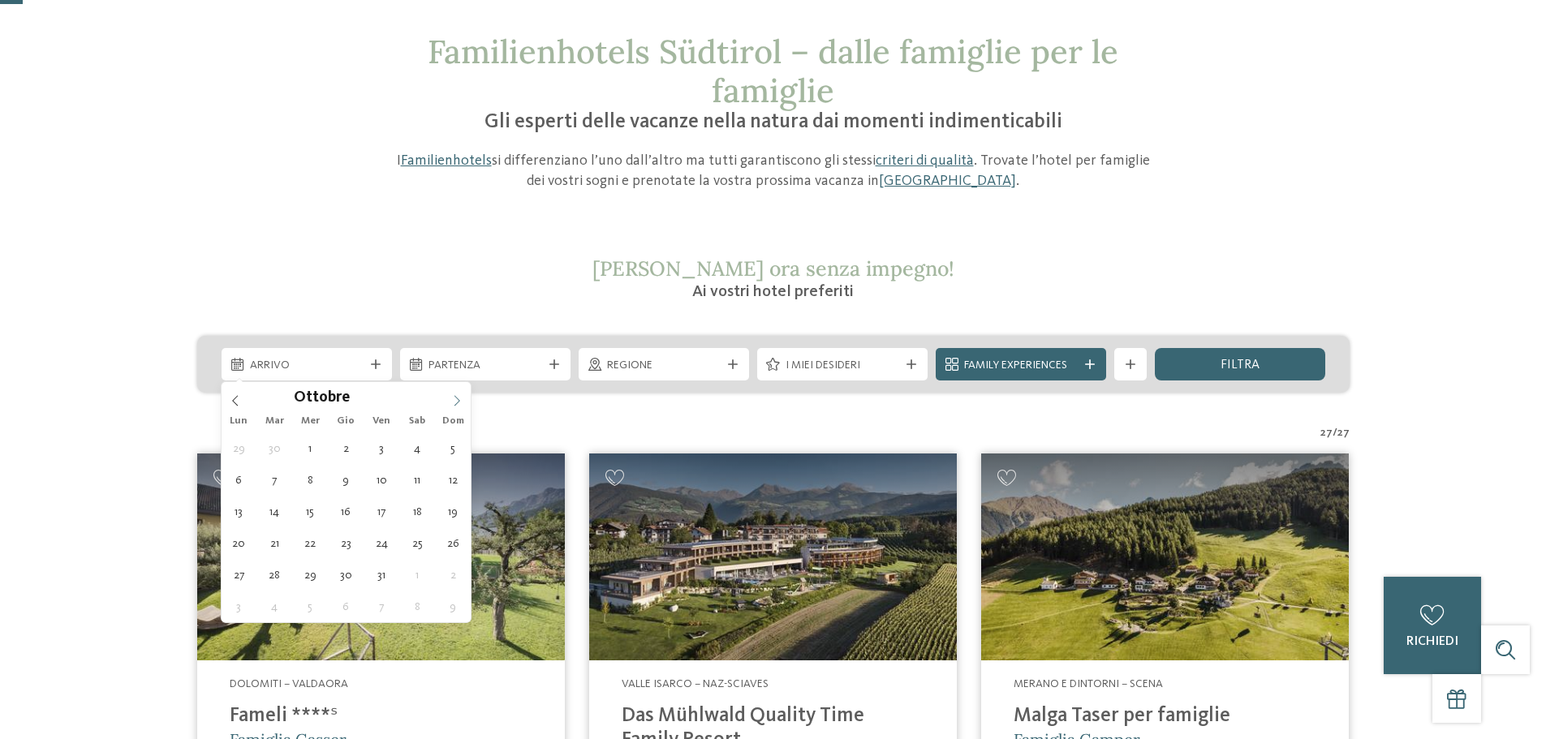
click at [458, 404] on icon at bounding box center [456, 400] width 11 height 11
type div "06.12.2025"
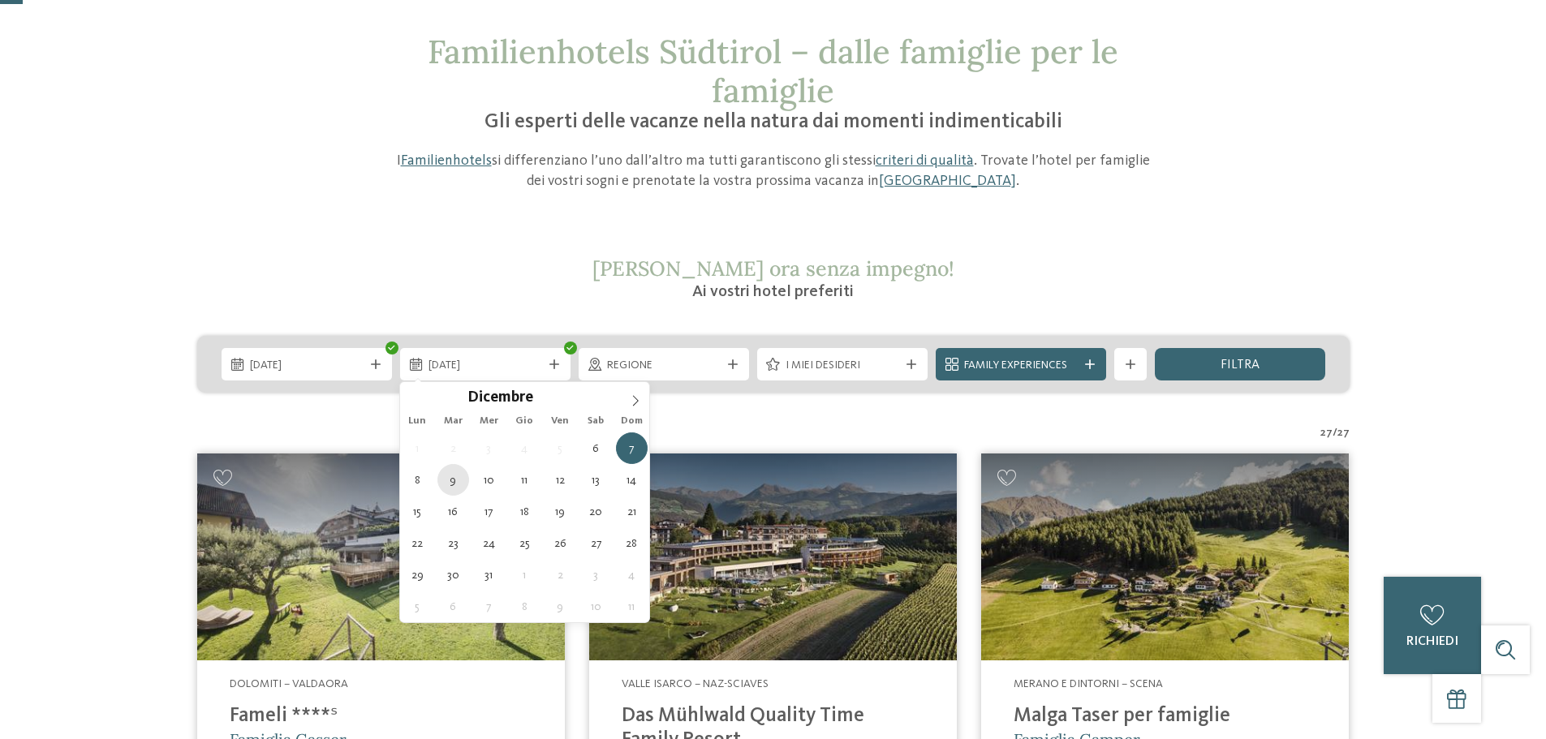
type div "09.12.2025"
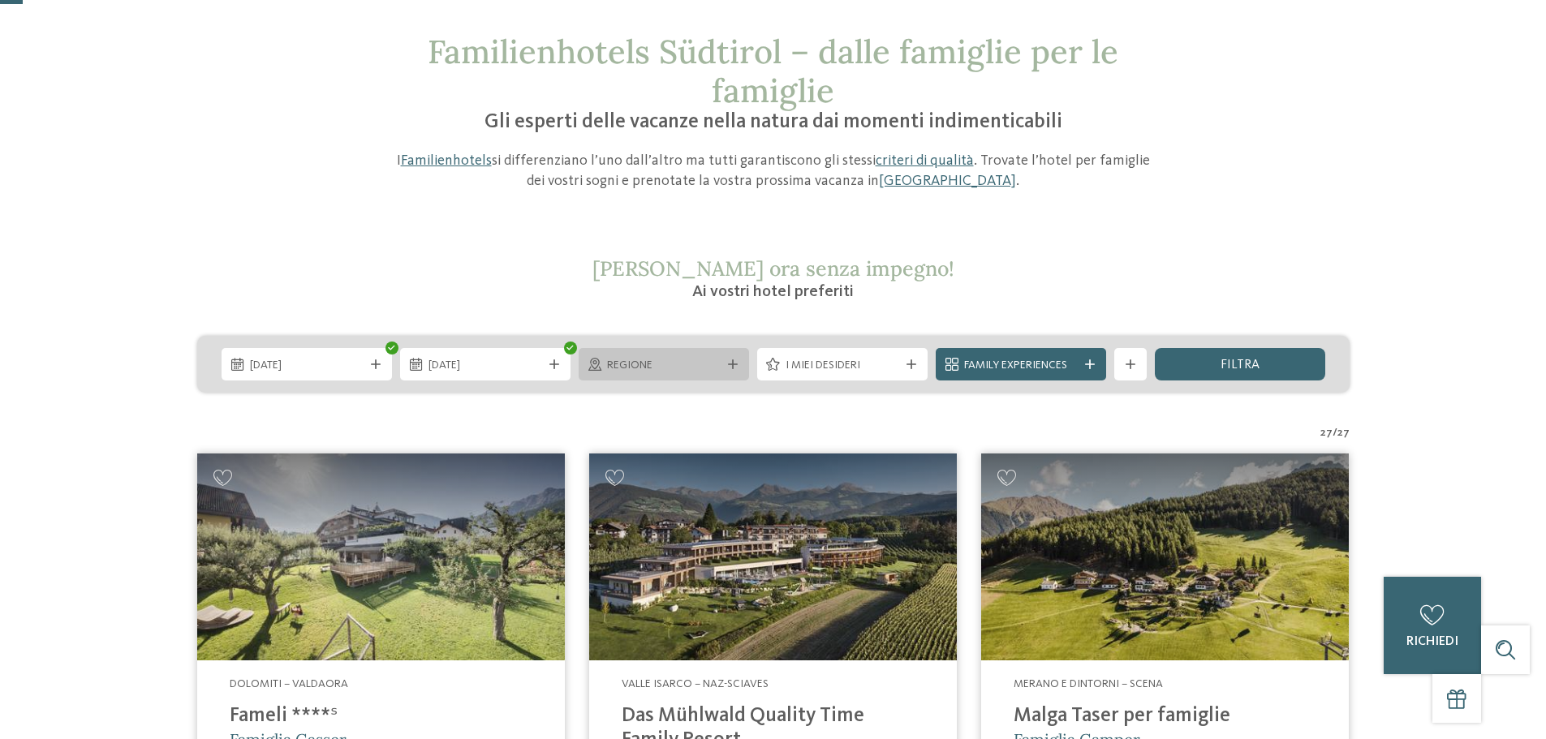
click at [732, 362] on icon at bounding box center [733, 364] width 10 height 10
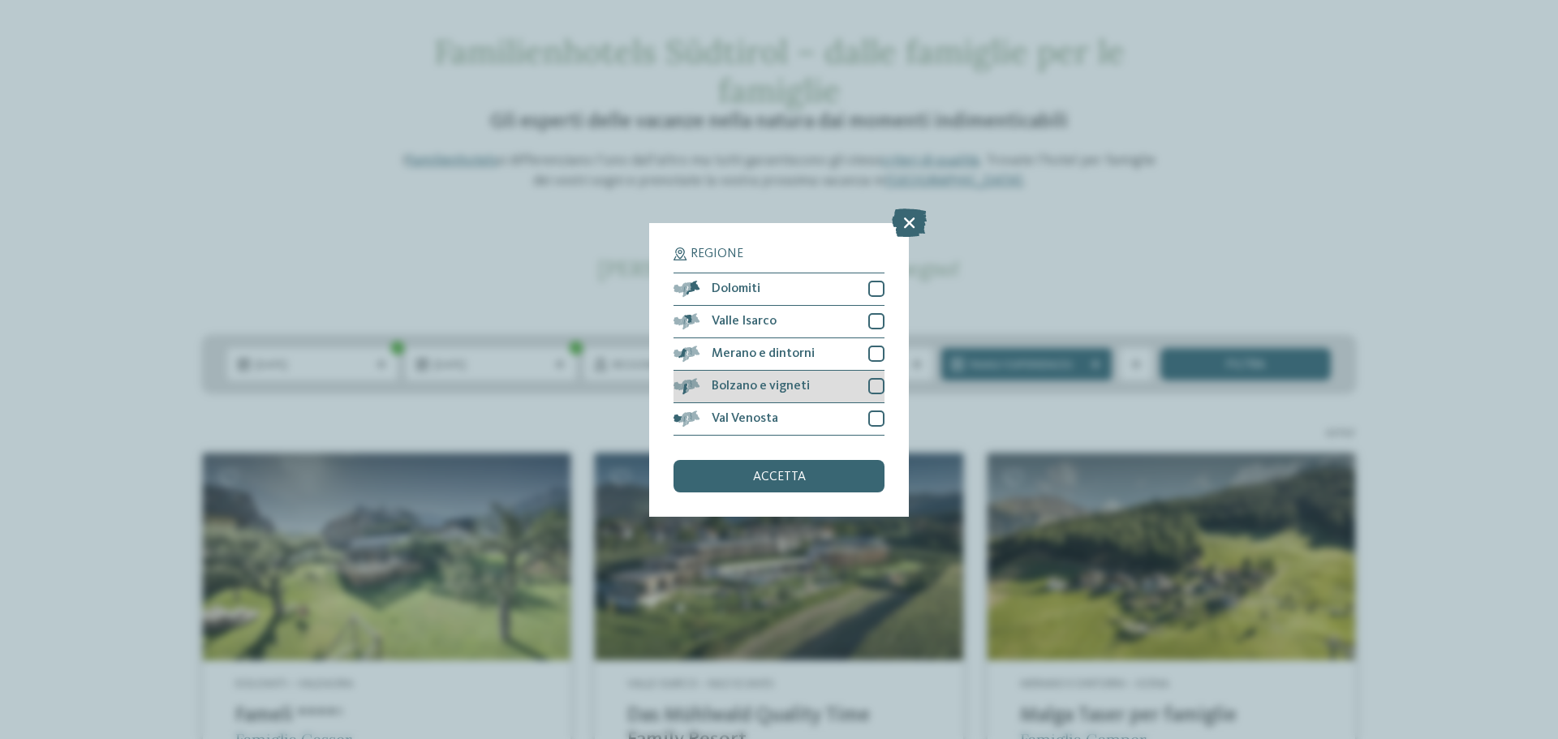
click at [879, 381] on div at bounding box center [876, 386] width 16 height 16
click at [872, 358] on div at bounding box center [876, 354] width 16 height 16
click at [798, 473] on span "accetta" at bounding box center [779, 477] width 53 height 13
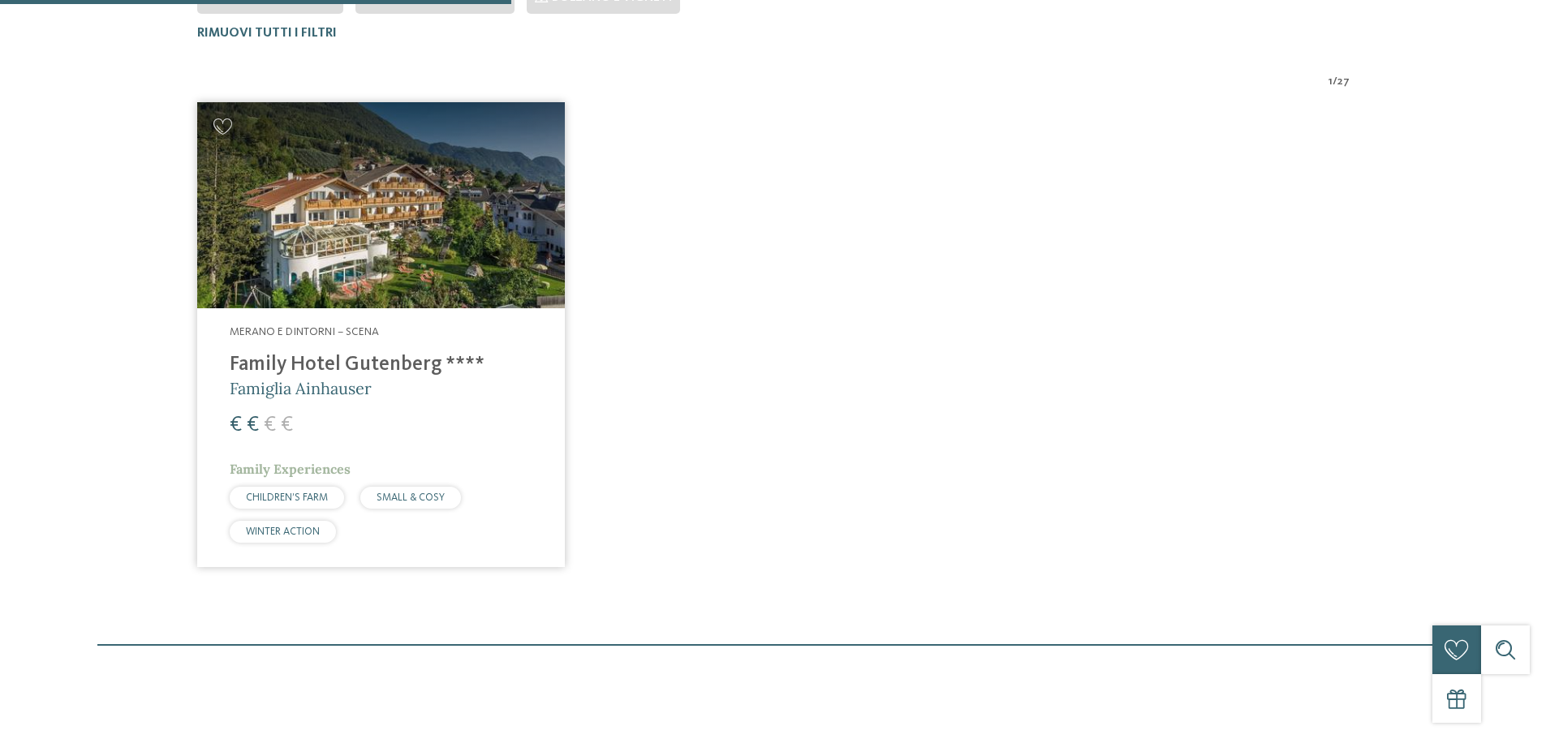
scroll to position [532, 0]
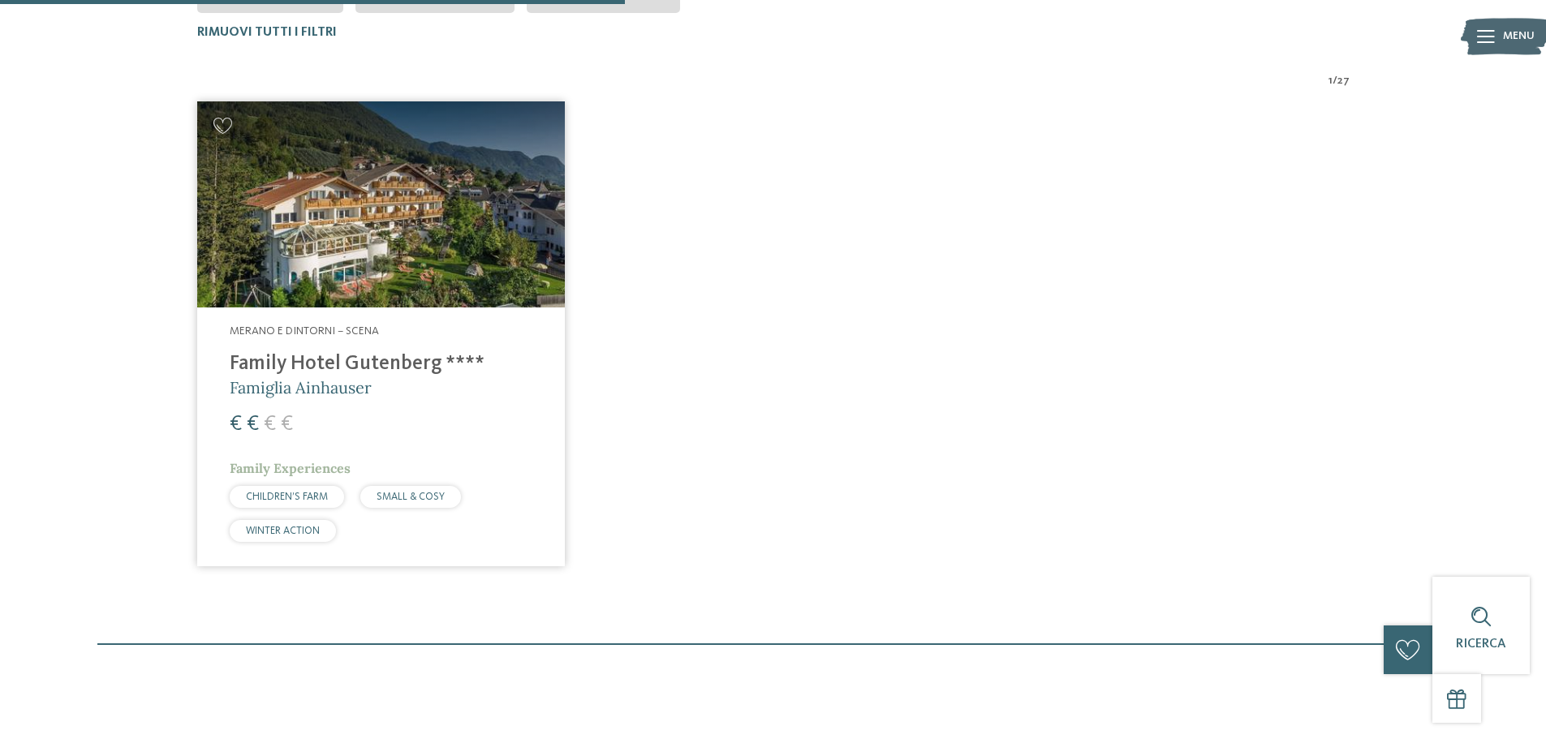
click at [397, 281] on img at bounding box center [381, 204] width 368 height 207
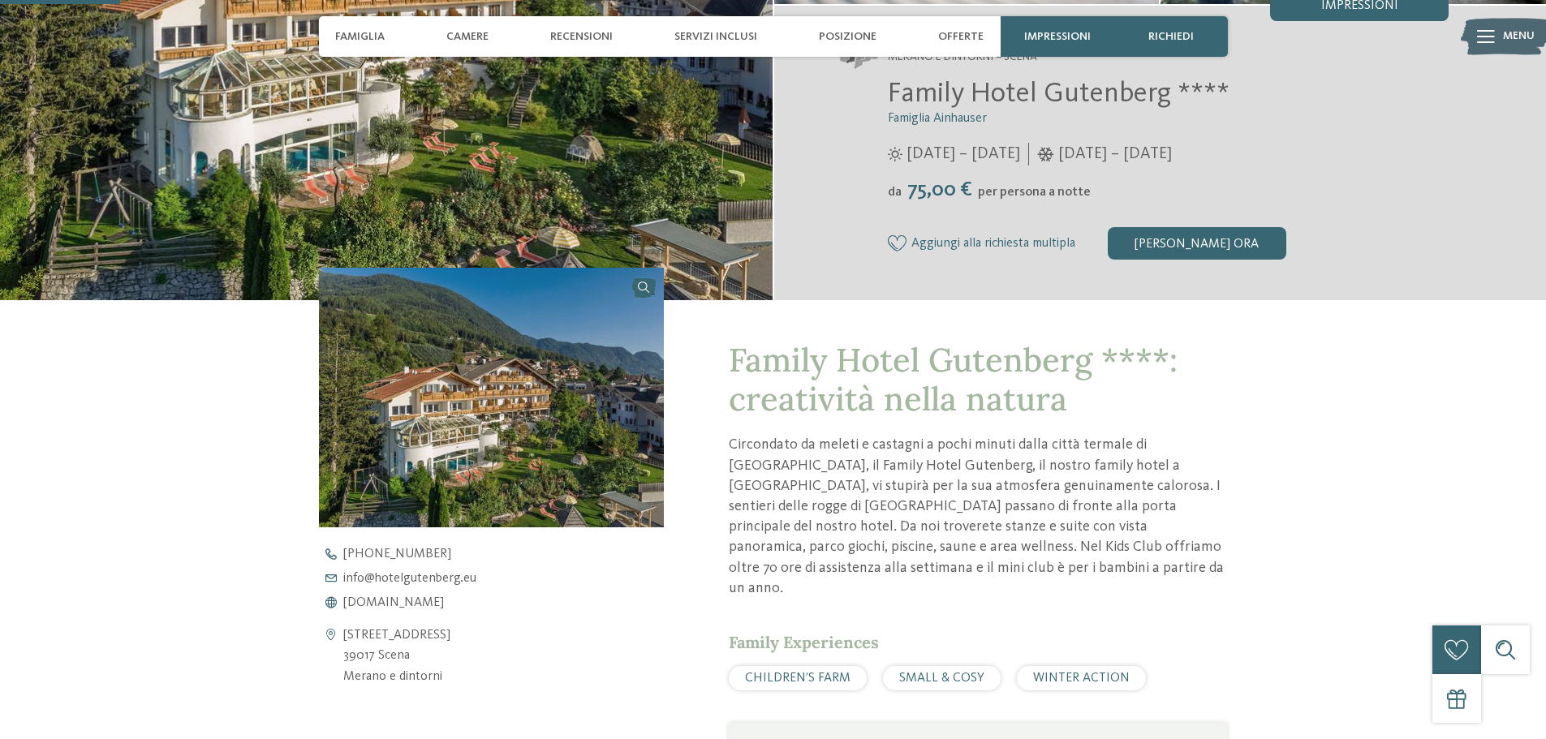
scroll to position [406, 0]
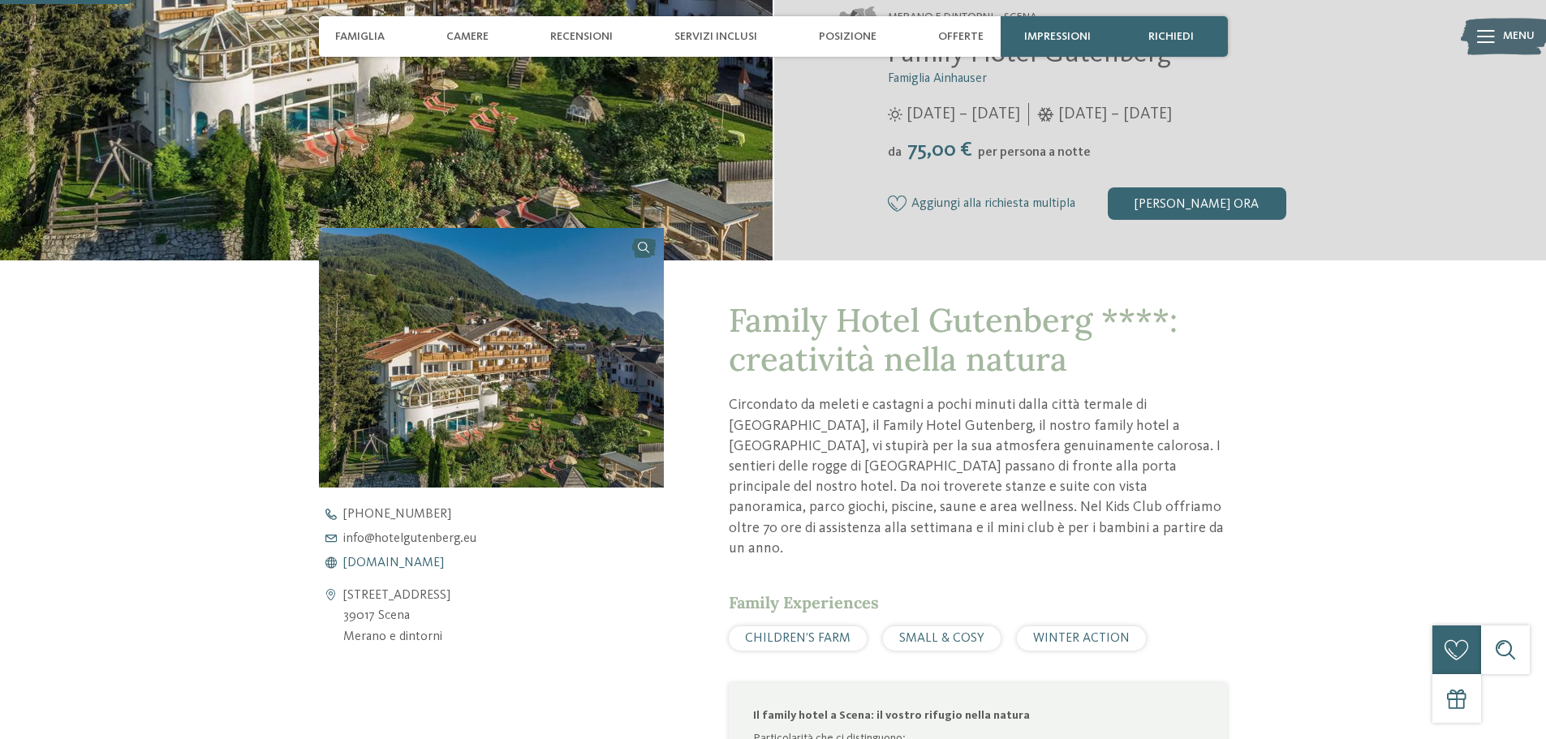
click at [424, 566] on span "[DOMAIN_NAME]" at bounding box center [393, 563] width 101 height 13
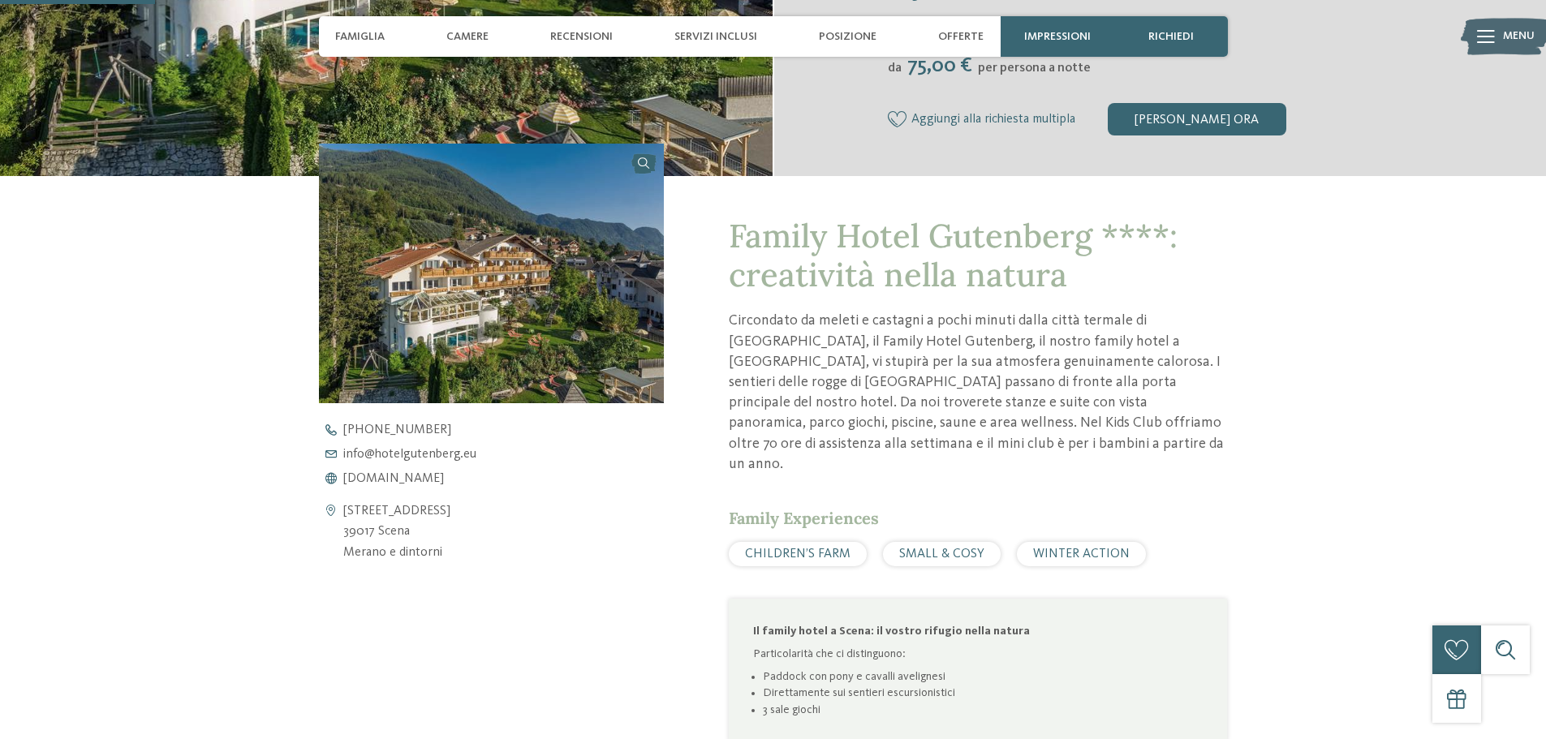
scroll to position [487, 0]
